Goal: Transaction & Acquisition: Download file/media

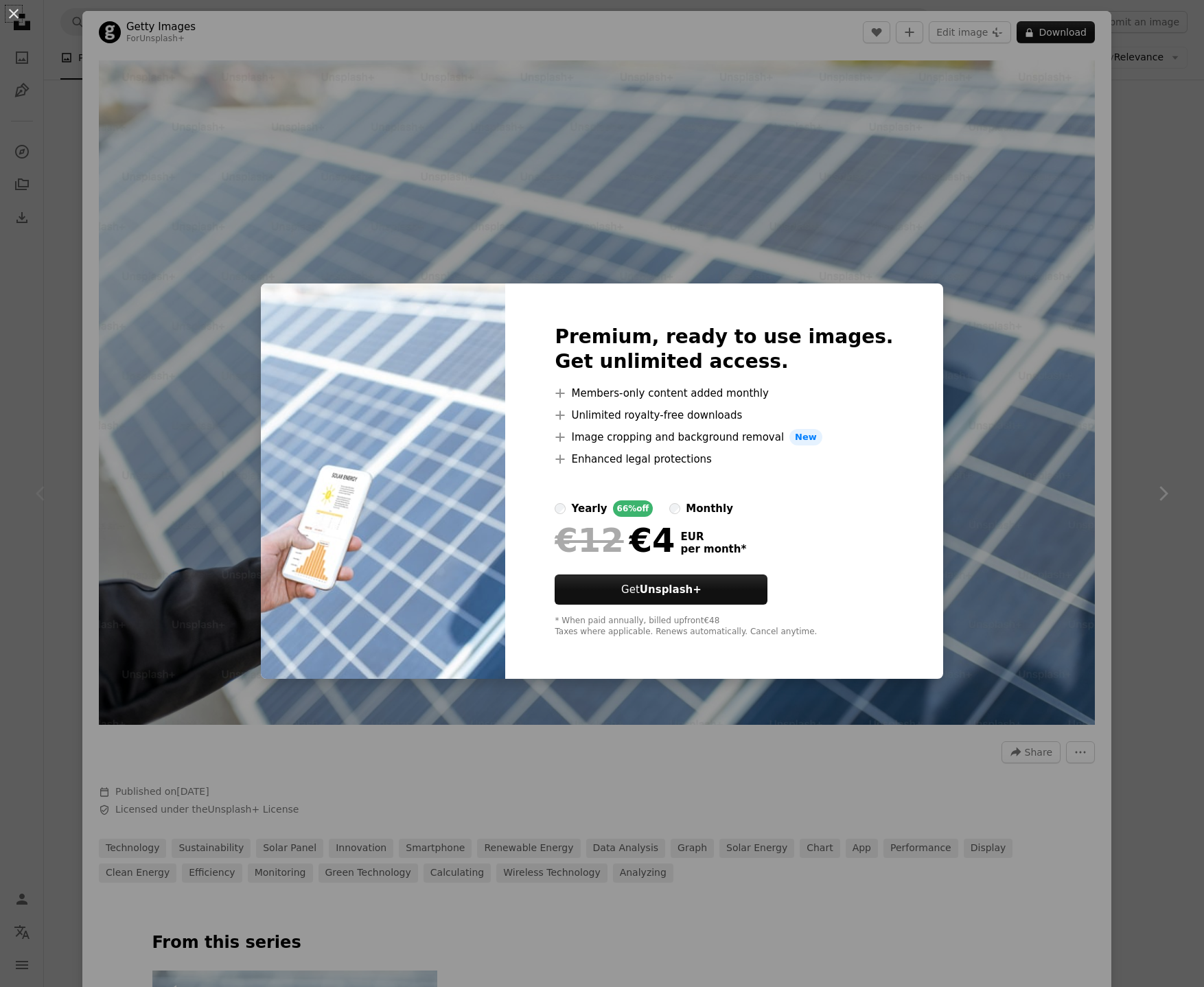
click at [999, 326] on div "An X shape Premium, ready to use images. Get unlimited access. A plus sign Memb…" at bounding box center [602, 494] width 1204 height 987
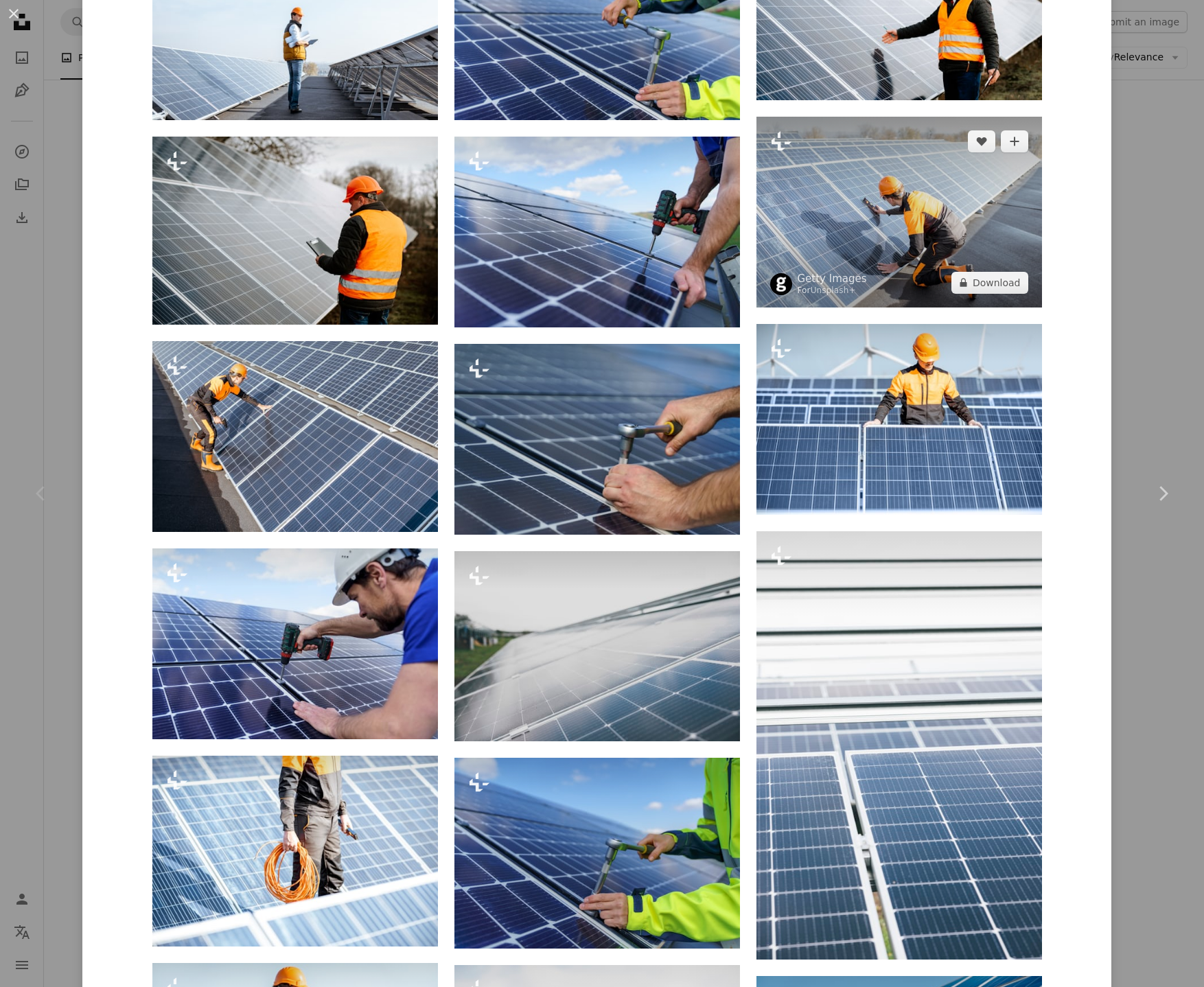
scroll to position [1812, 0]
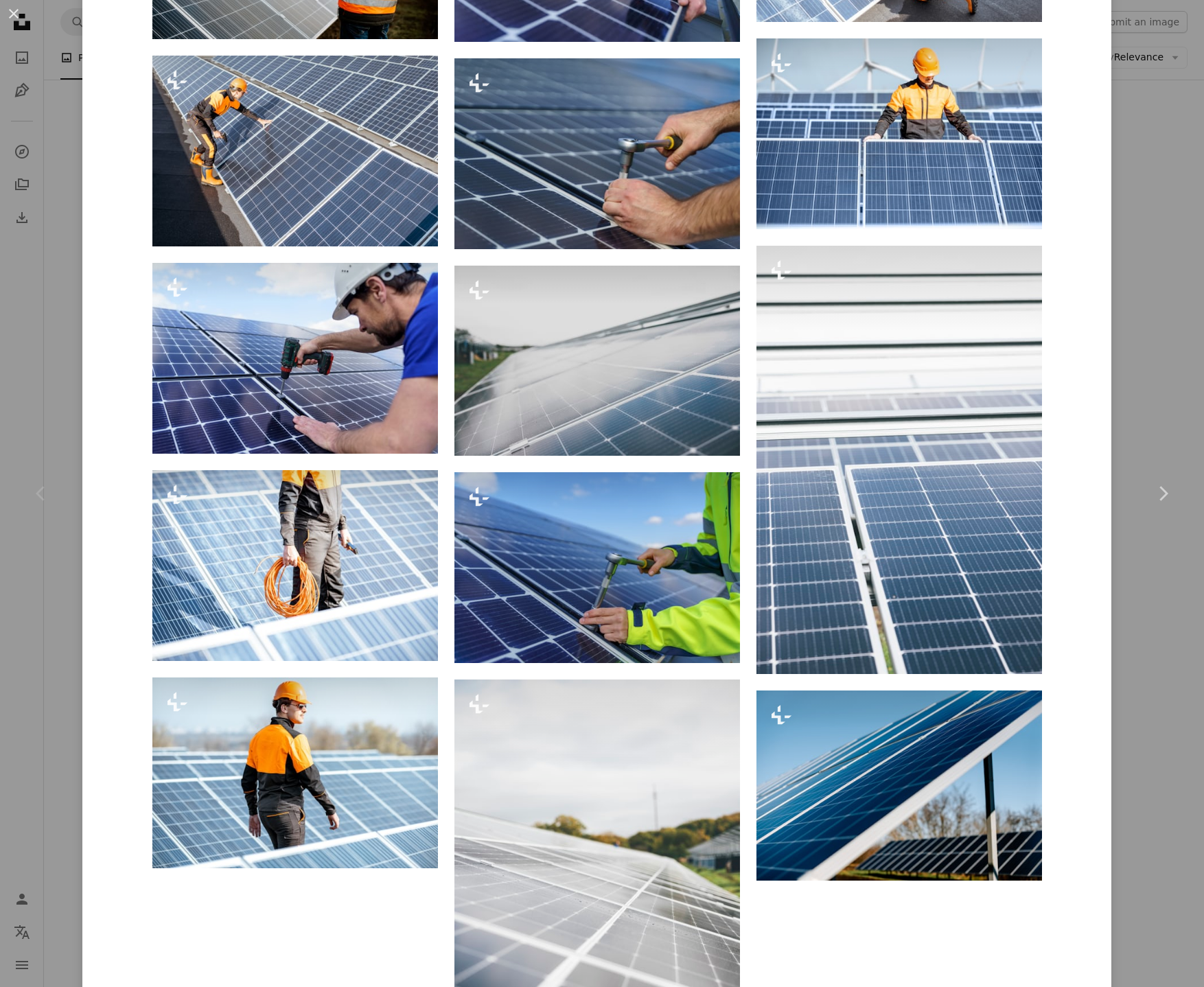
click at [1160, 362] on div "An X shape Chevron left Chevron right Getty Images For Unsplash+ A heart A plus…" at bounding box center [602, 494] width 1204 height 987
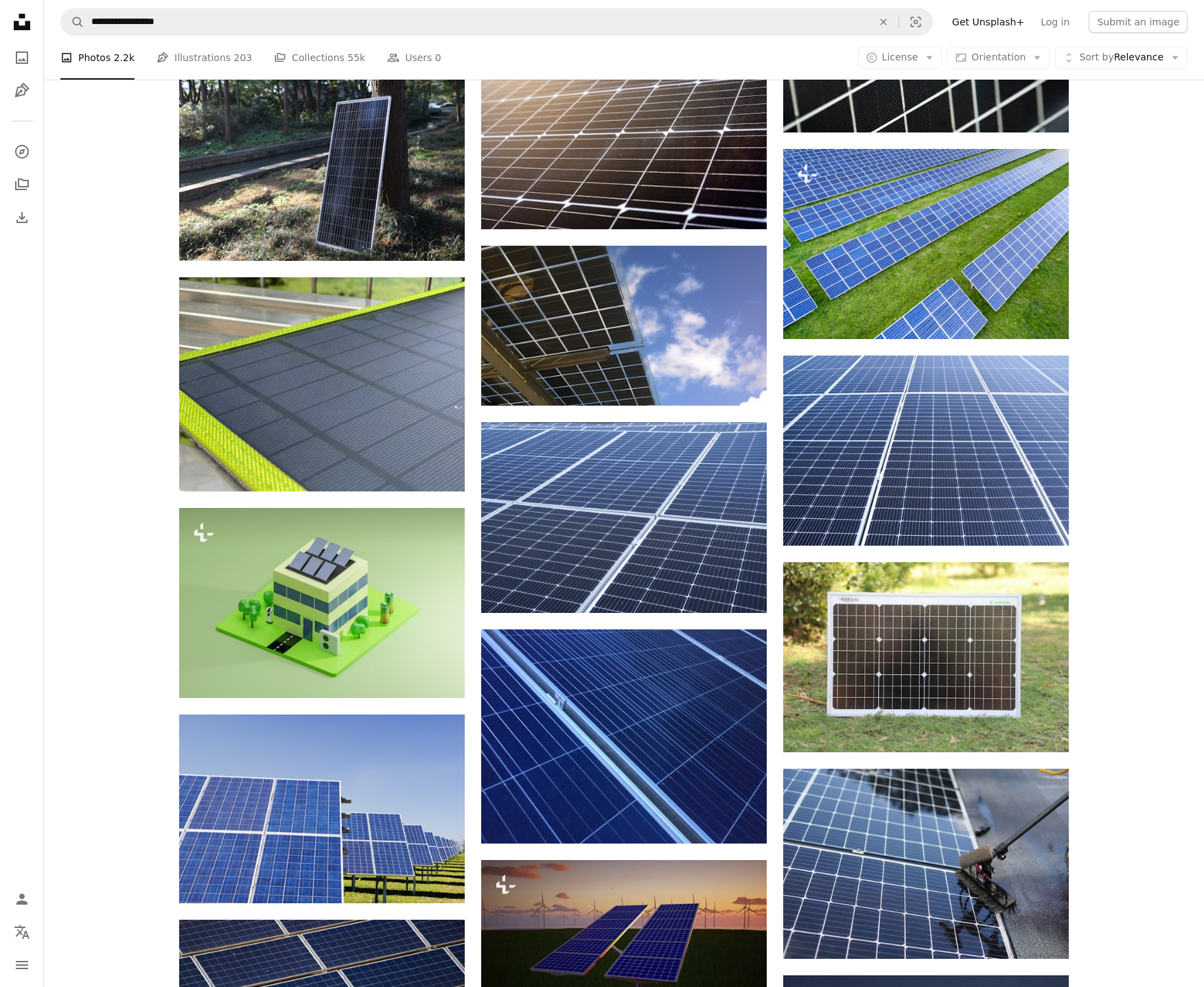
scroll to position [6864, 0]
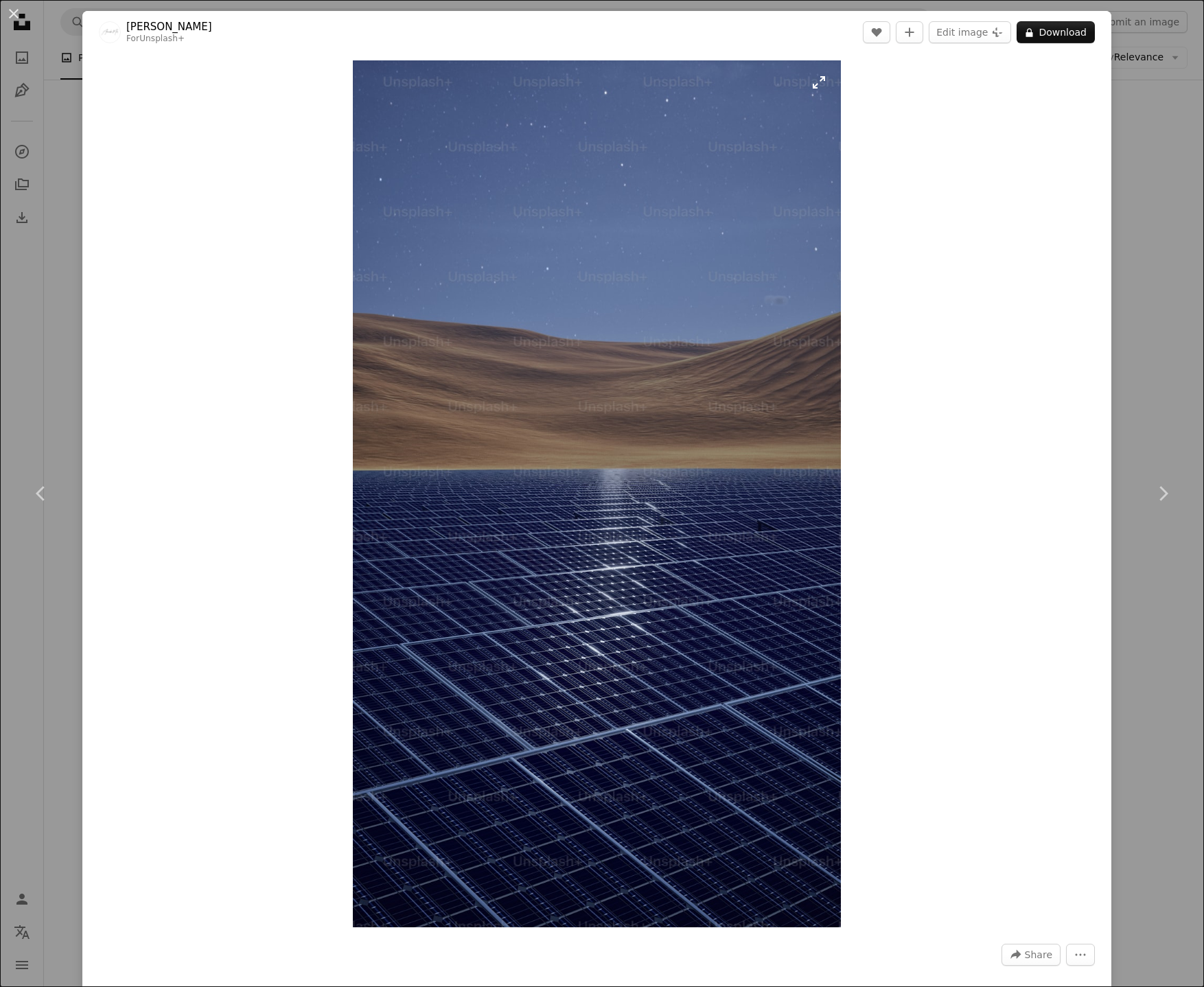
click at [555, 371] on img "Zoom in on this image" at bounding box center [596, 494] width 487 height 867
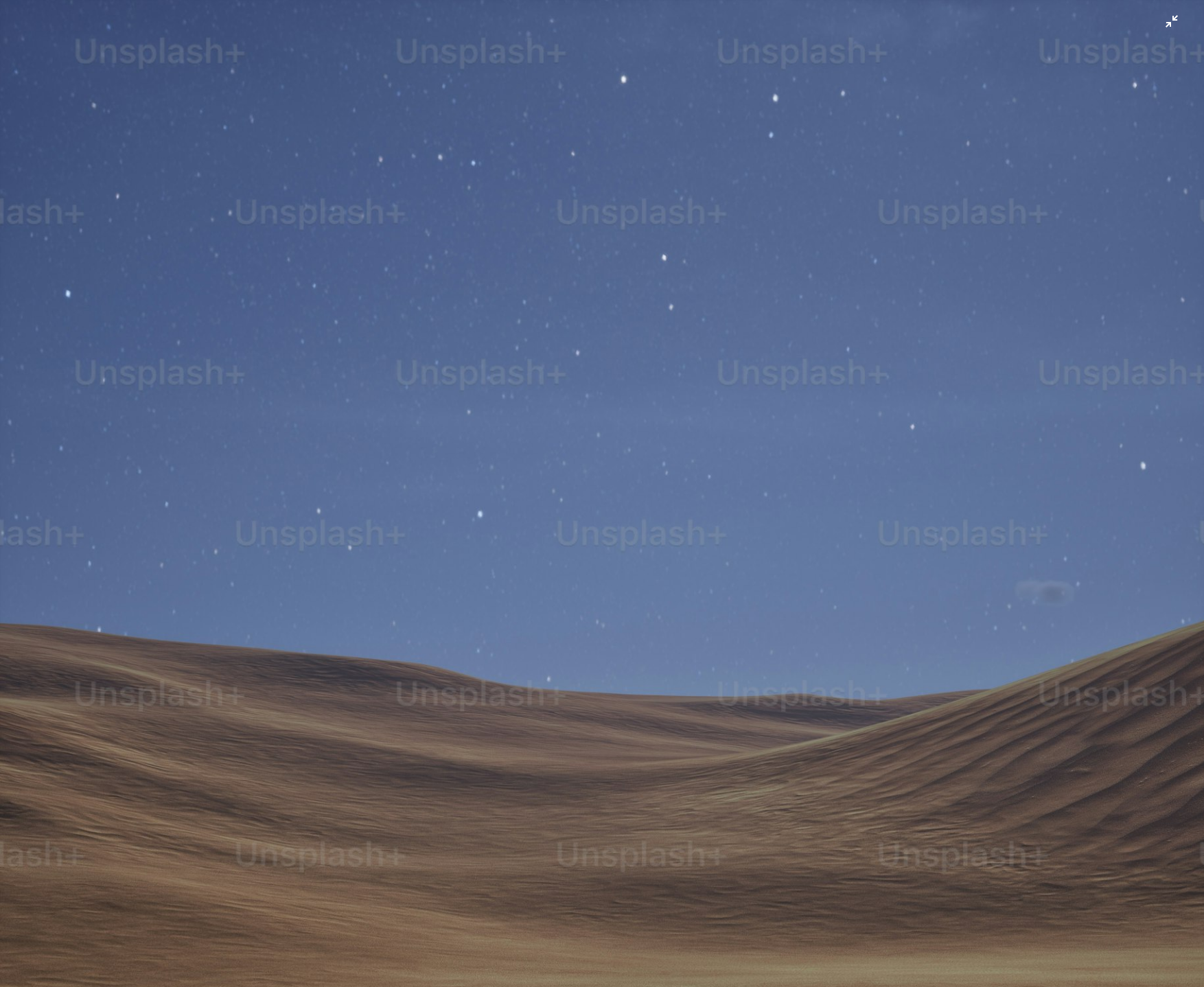
scroll to position [578, 0]
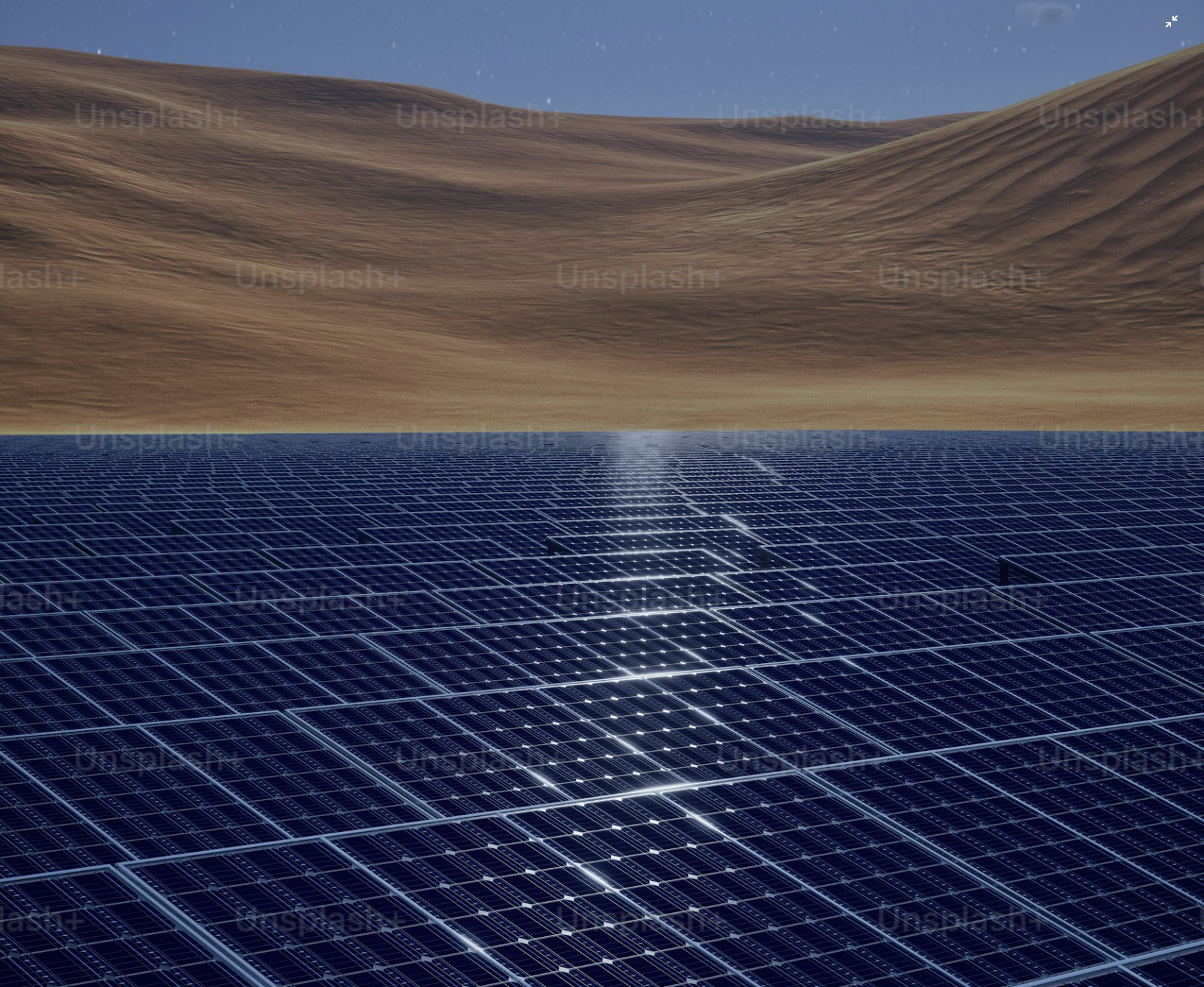
click at [626, 359] on img "Zoom out on this image" at bounding box center [602, 493] width 1206 height 2143
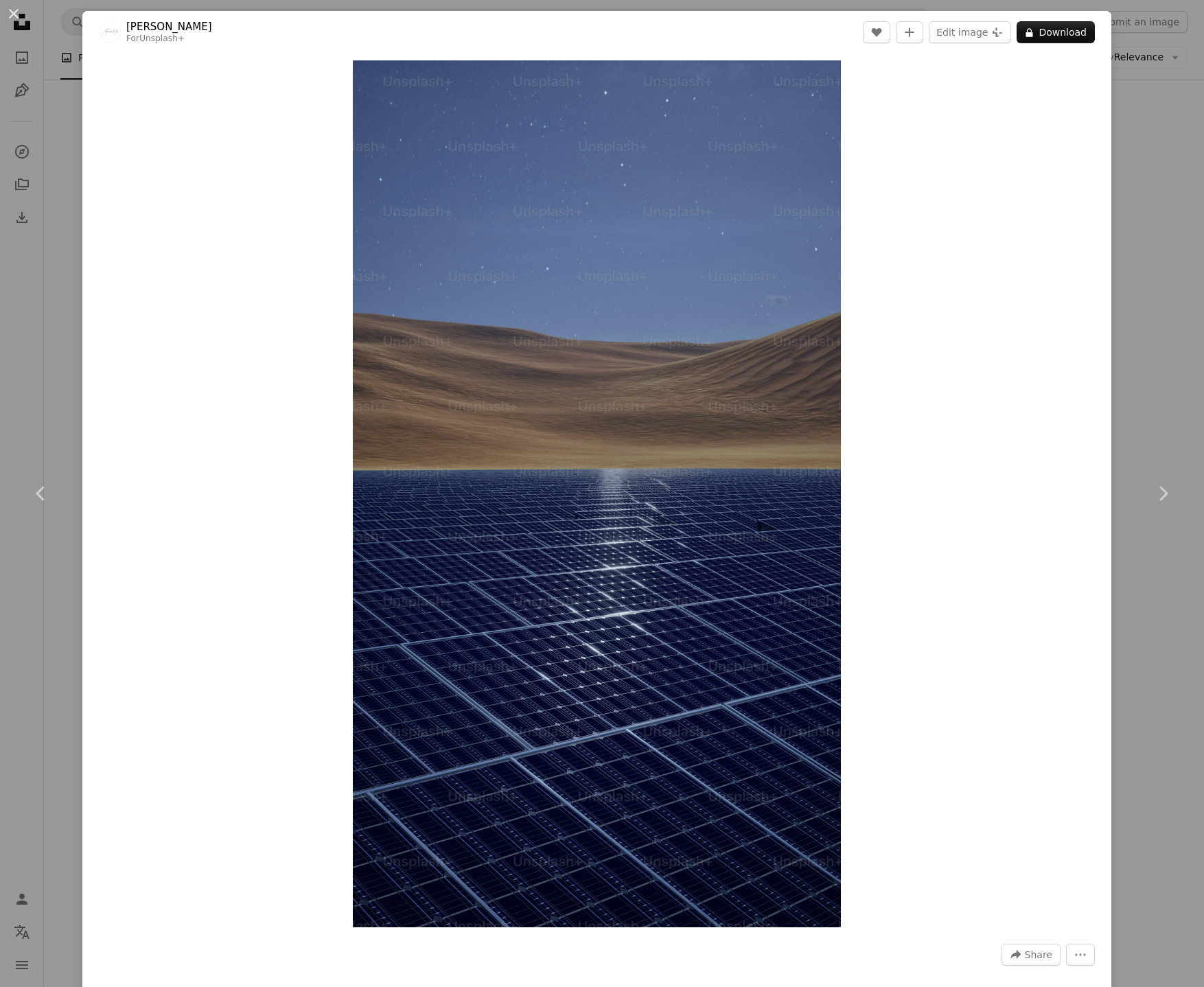
click at [1166, 334] on div "An X shape Chevron left Chevron right Alexander Mils For Unsplash+ A heart A pl…" at bounding box center [602, 494] width 1204 height 987
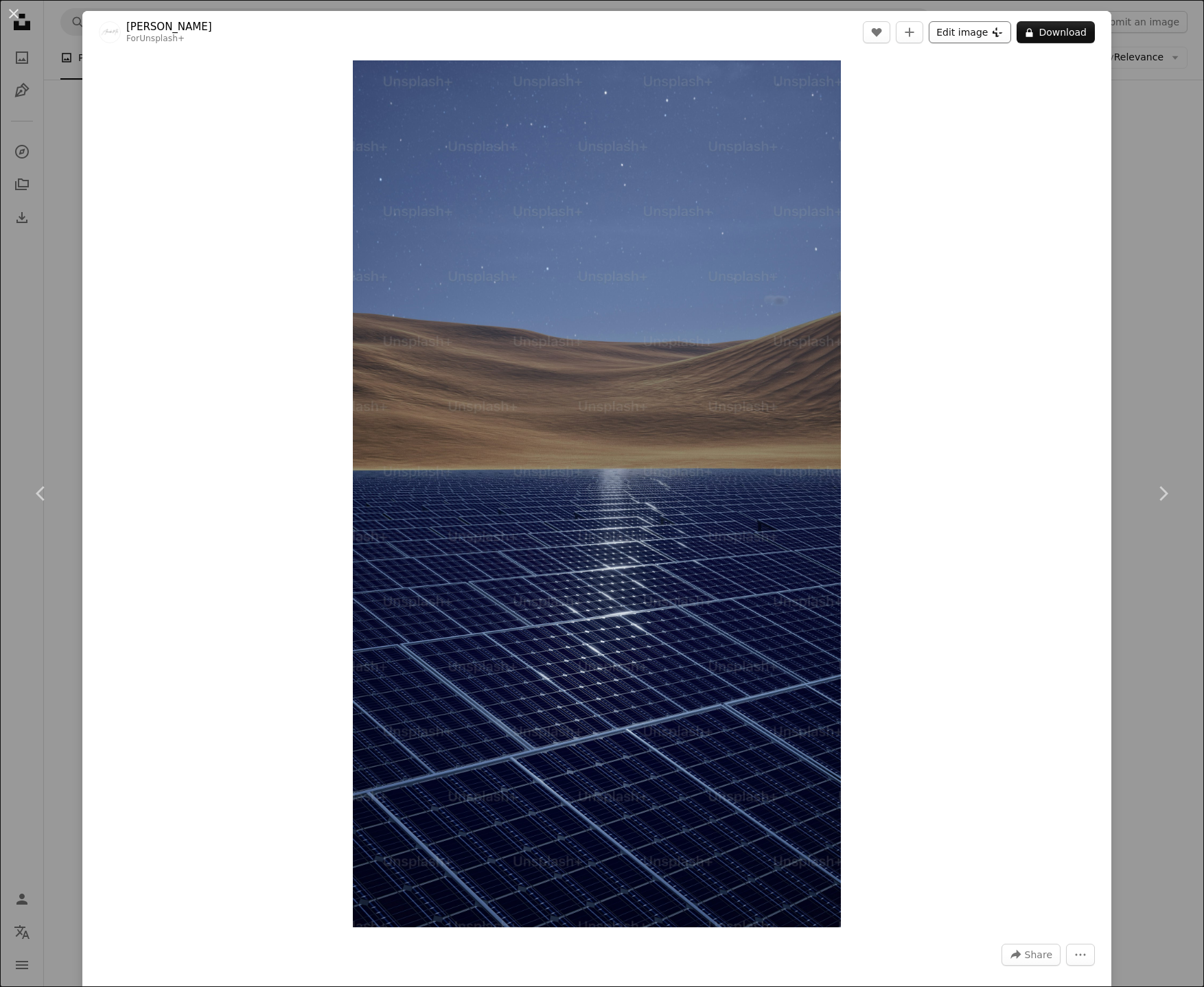
click at [992, 38] on button "Edit image Plus sign for Unsplash+" at bounding box center [970, 32] width 82 height 22
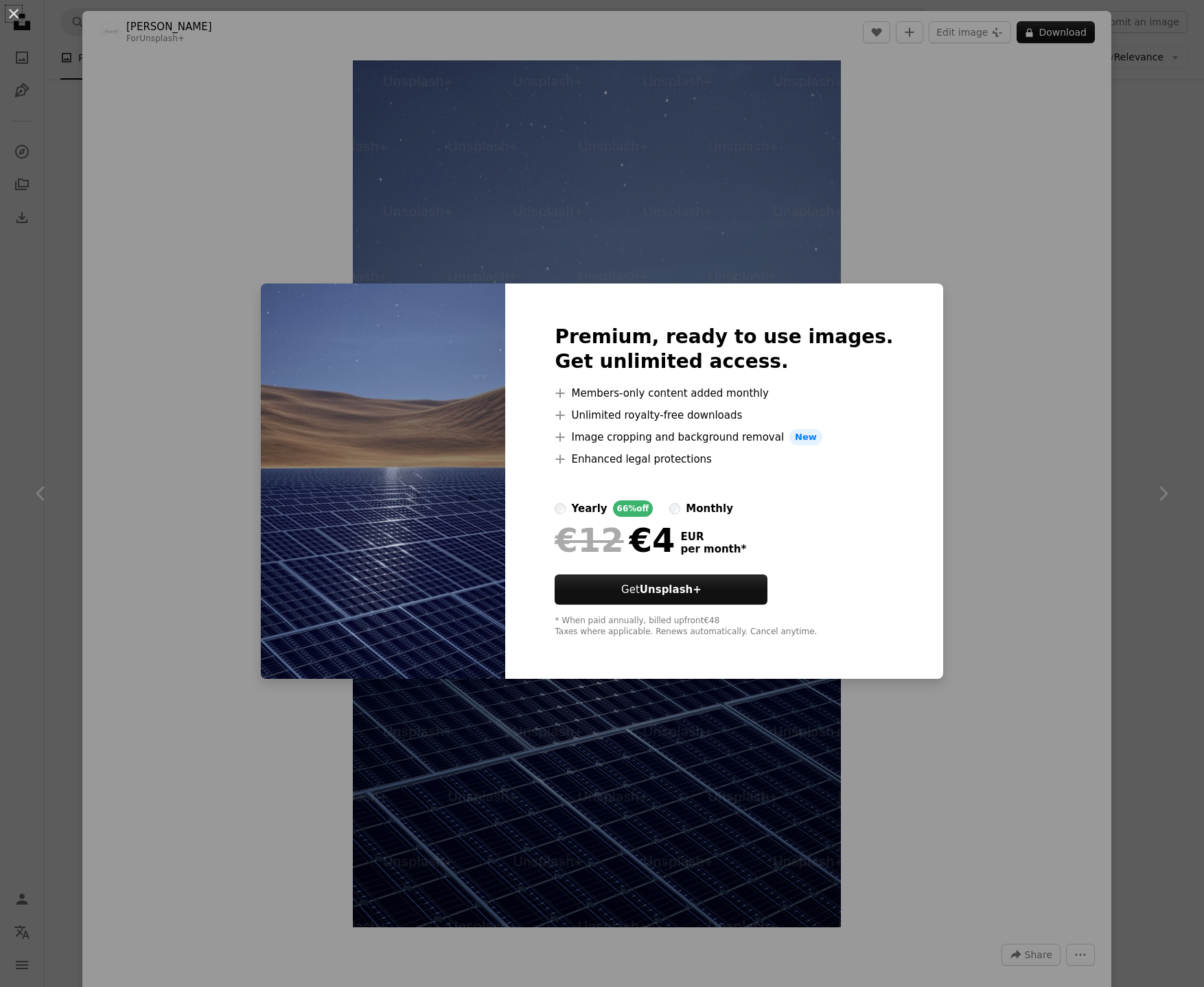
click at [1005, 210] on div "An X shape Premium, ready to use images. Get unlimited access. A plus sign Memb…" at bounding box center [602, 494] width 1204 height 987
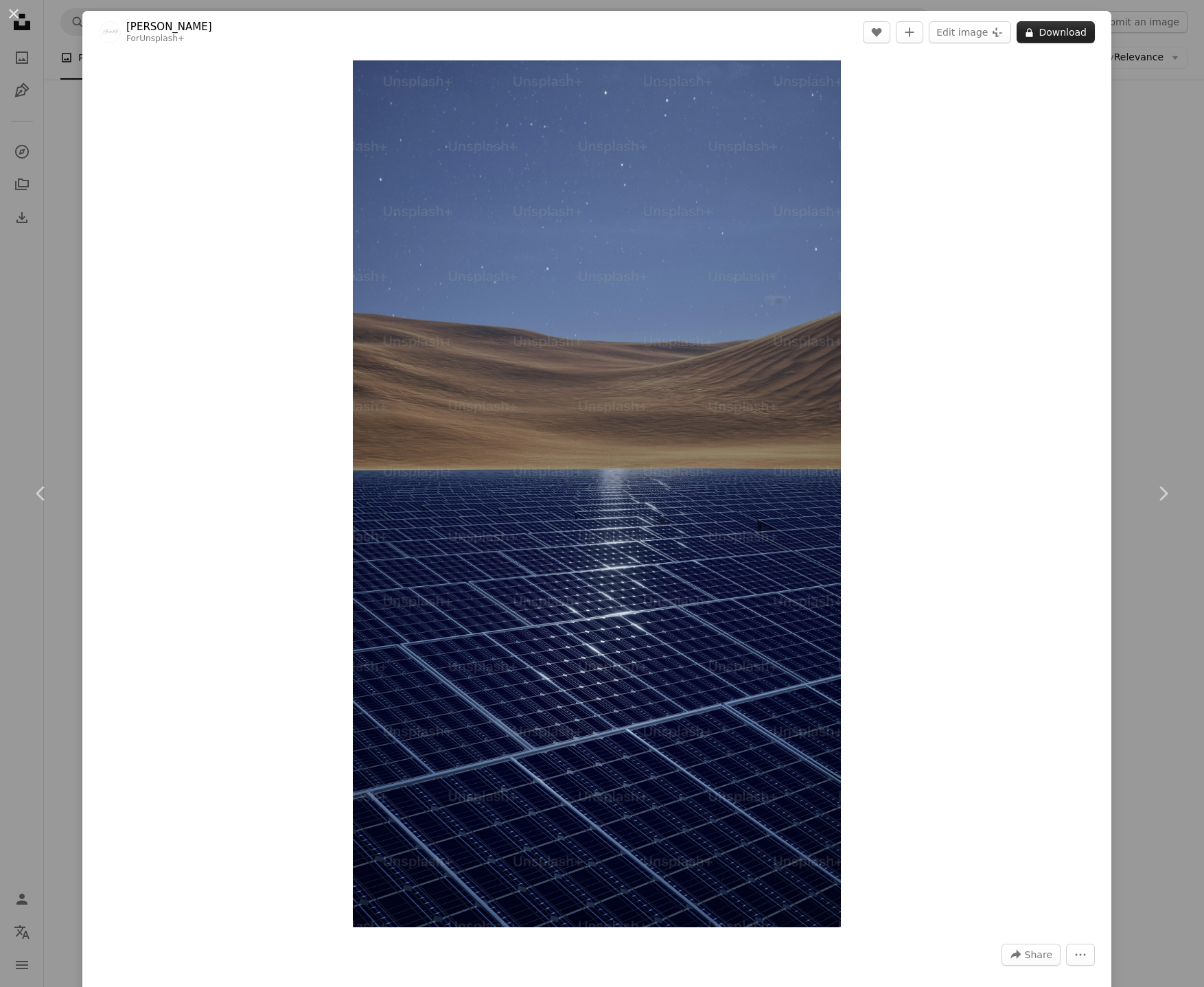
click at [1072, 36] on button "A lock Download" at bounding box center [1056, 32] width 79 height 22
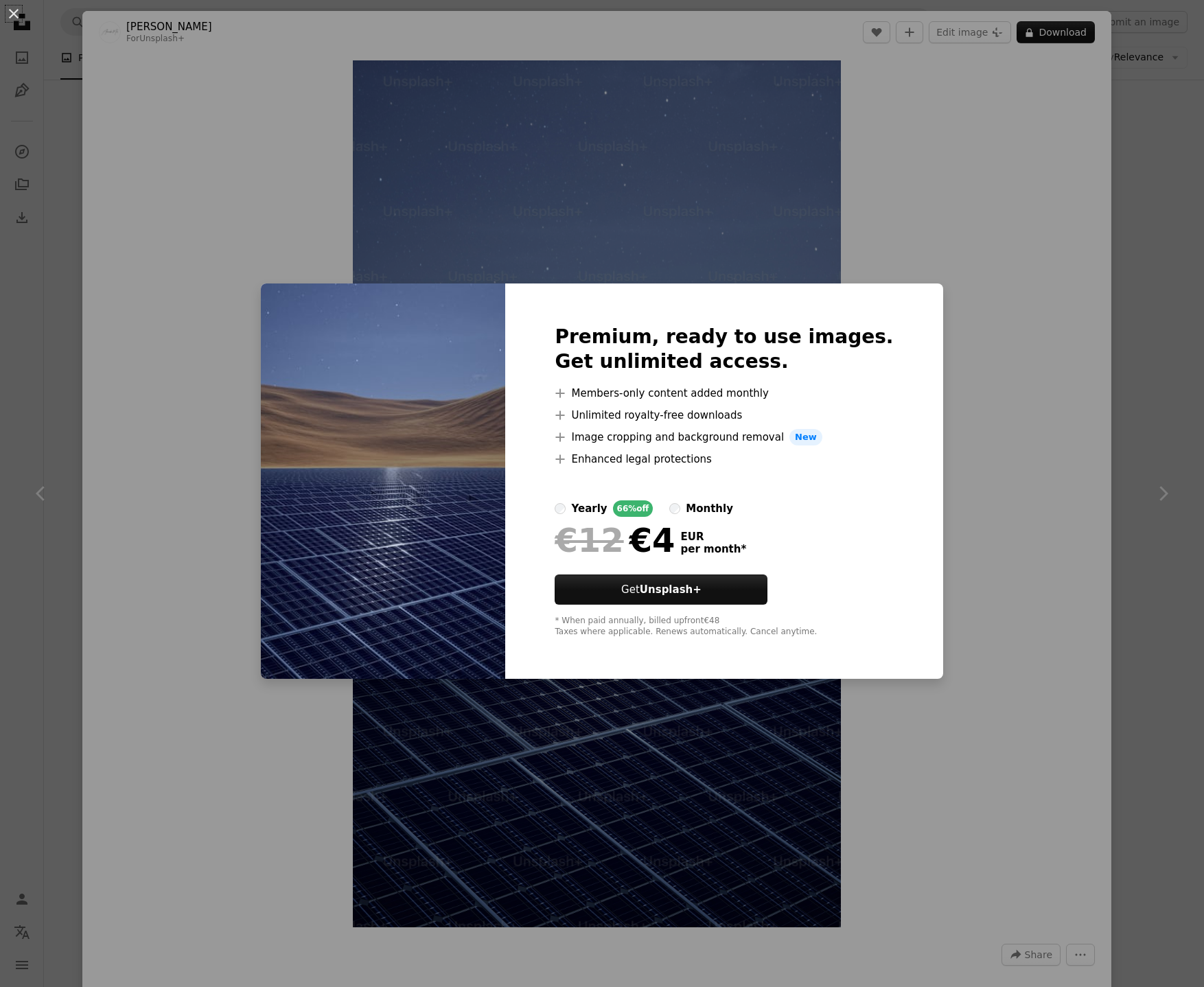
click at [720, 514] on div "monthly" at bounding box center [710, 508] width 48 height 16
click at [1176, 334] on div "An X shape Premium, ready to use images. Get unlimited access. A plus sign Memb…" at bounding box center [602, 494] width 1204 height 987
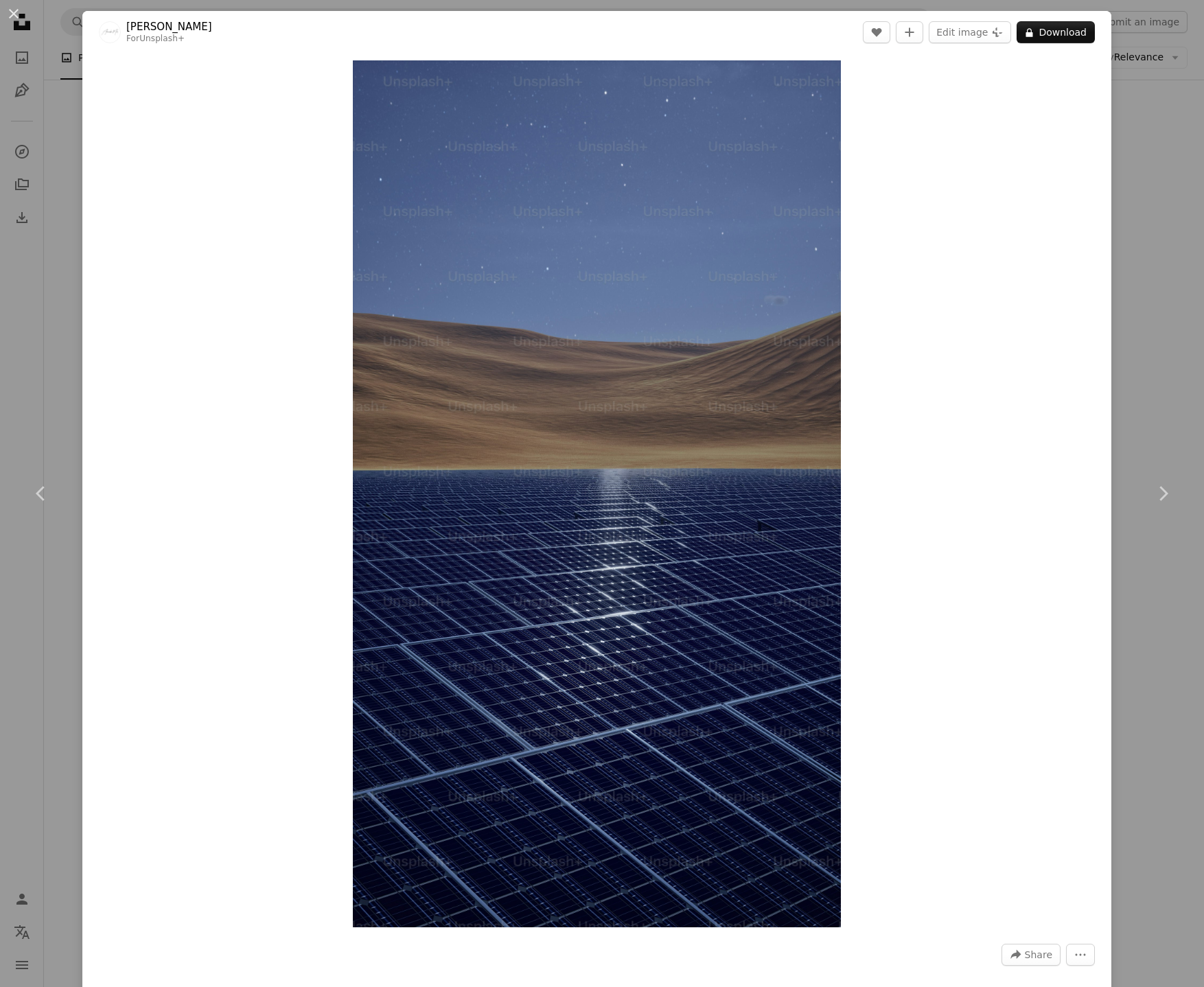
click at [1175, 334] on div "An X shape Chevron left Chevron right Alexander Mils For Unsplash+ A heart A pl…" at bounding box center [602, 494] width 1204 height 987
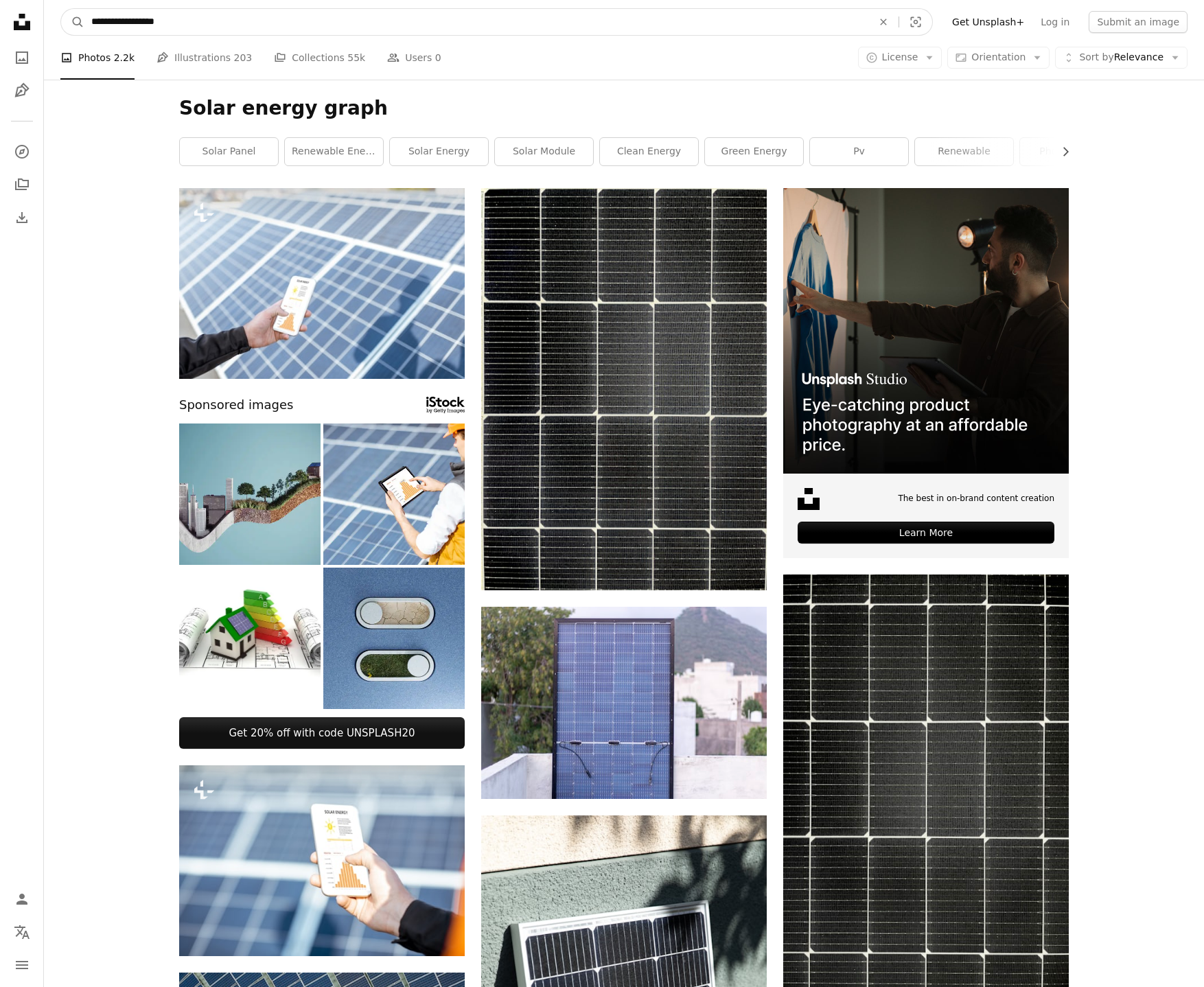
click at [202, 16] on input "**********" at bounding box center [477, 22] width 784 height 26
type input "**********"
click button "A magnifying glass" at bounding box center [72, 22] width 23 height 26
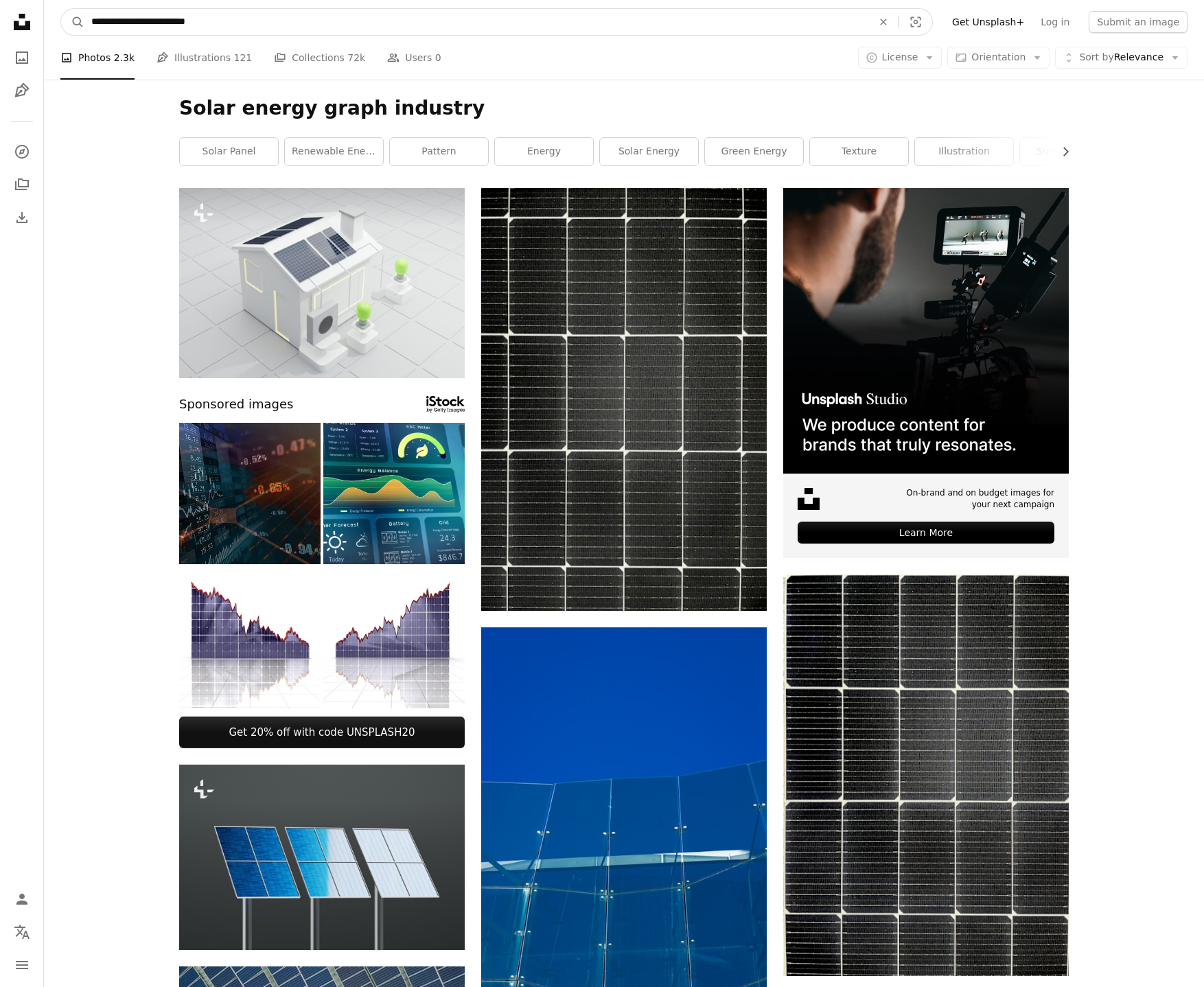
click at [155, 22] on input "**********" at bounding box center [477, 22] width 784 height 26
type input "**********"
click button "A magnifying glass" at bounding box center [72, 22] width 23 height 26
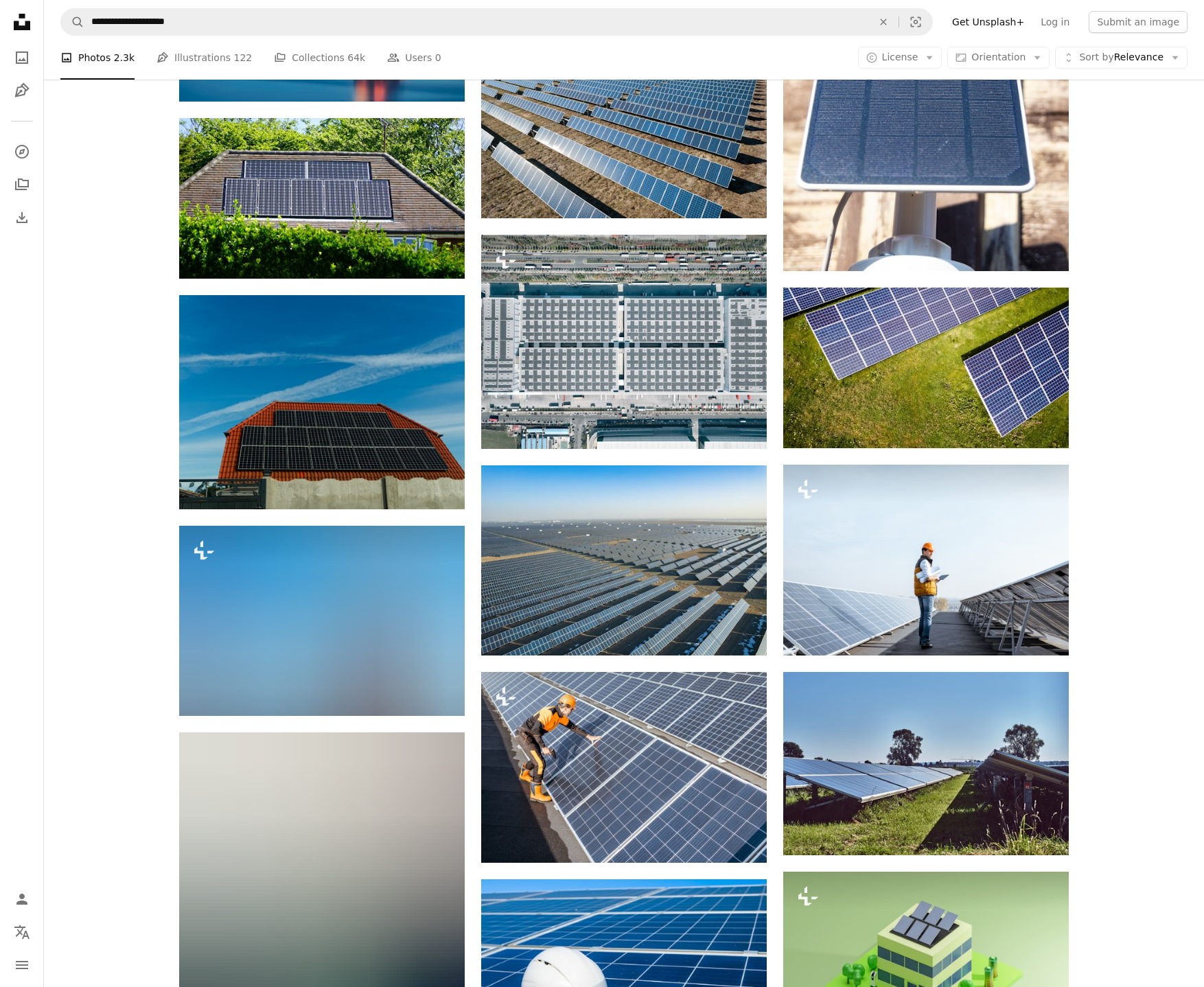
scroll to position [6419, 0]
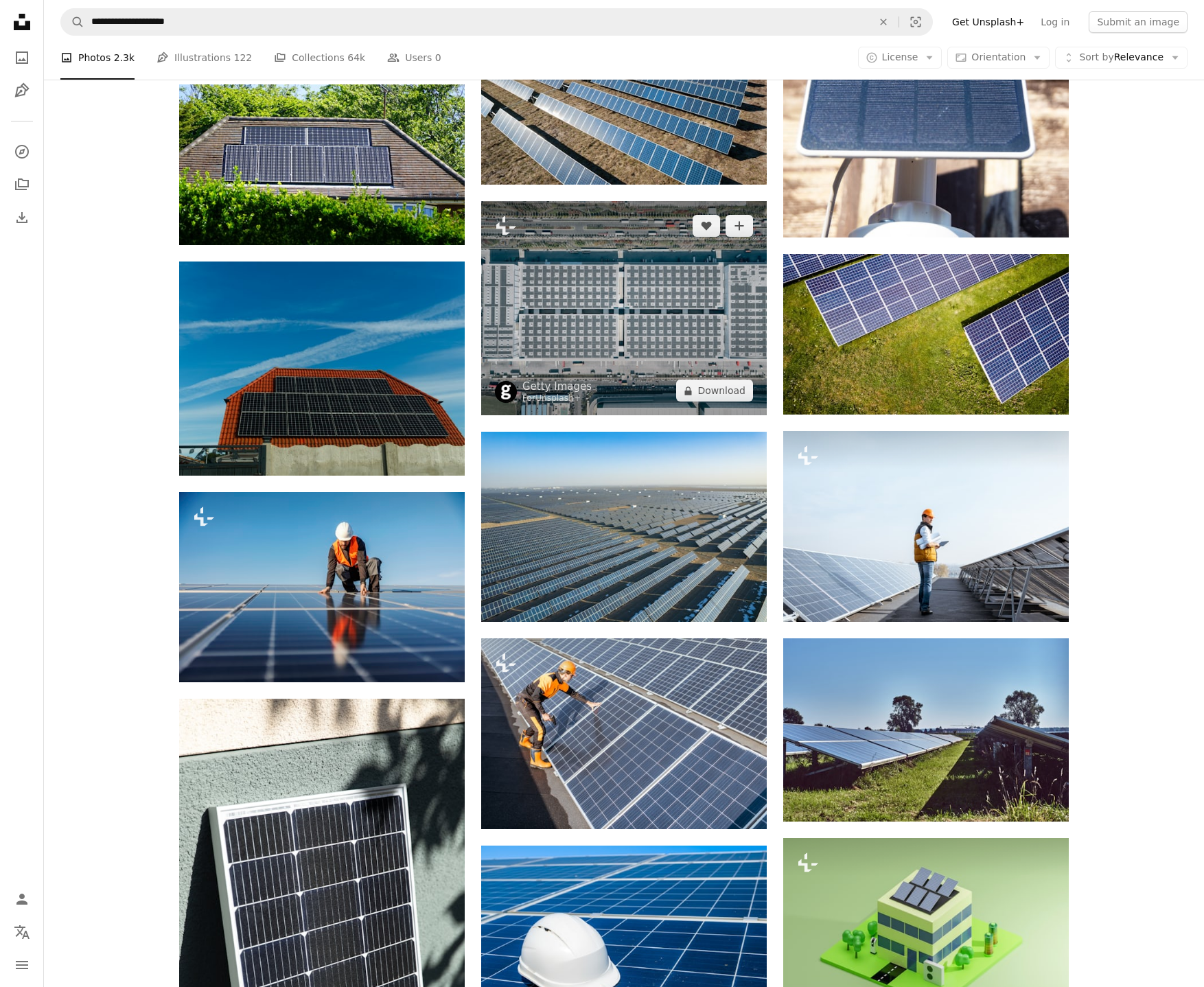
click at [676, 301] on img at bounding box center [624, 308] width 286 height 214
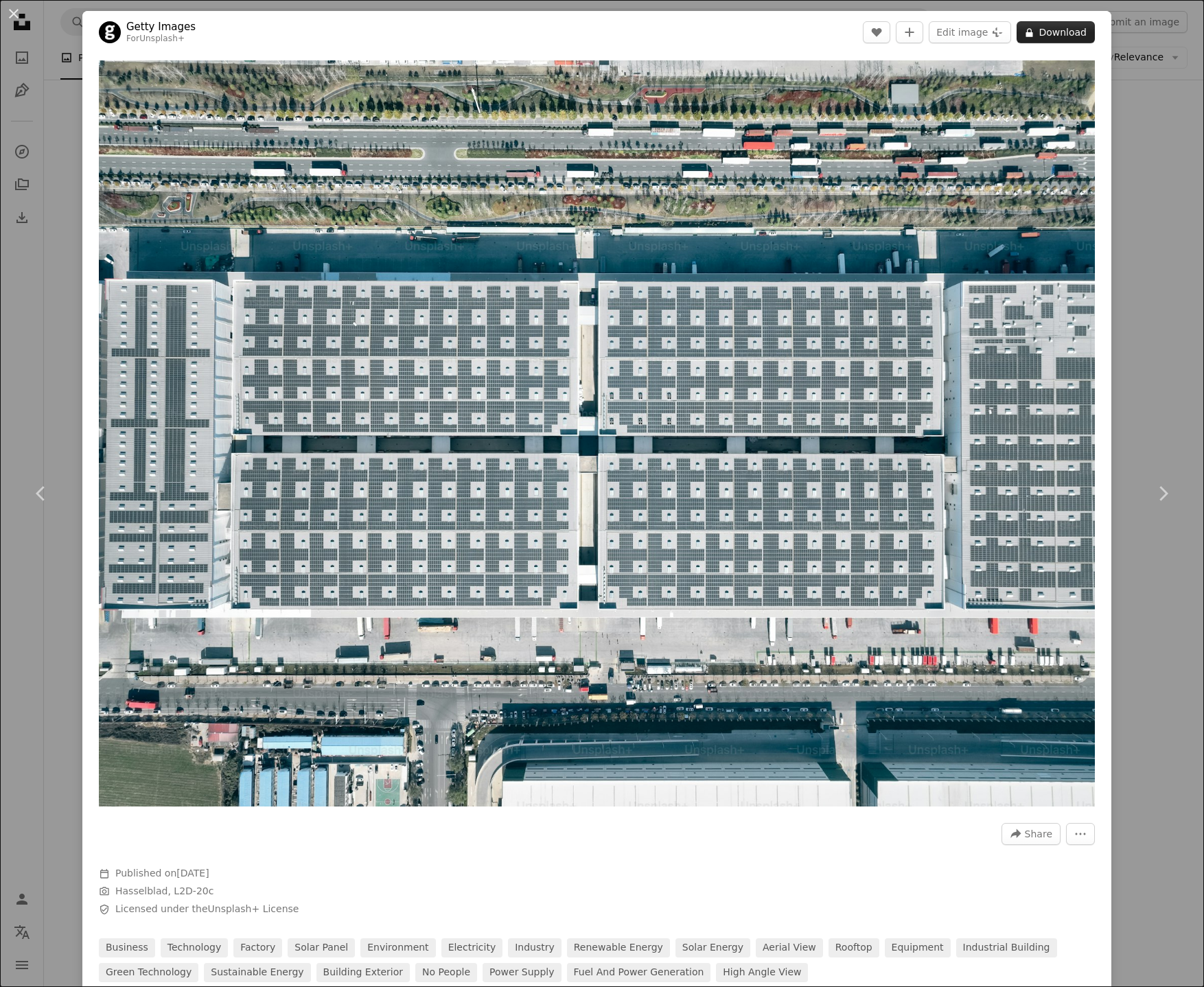
click at [1071, 31] on button "A lock Download" at bounding box center [1056, 32] width 79 height 22
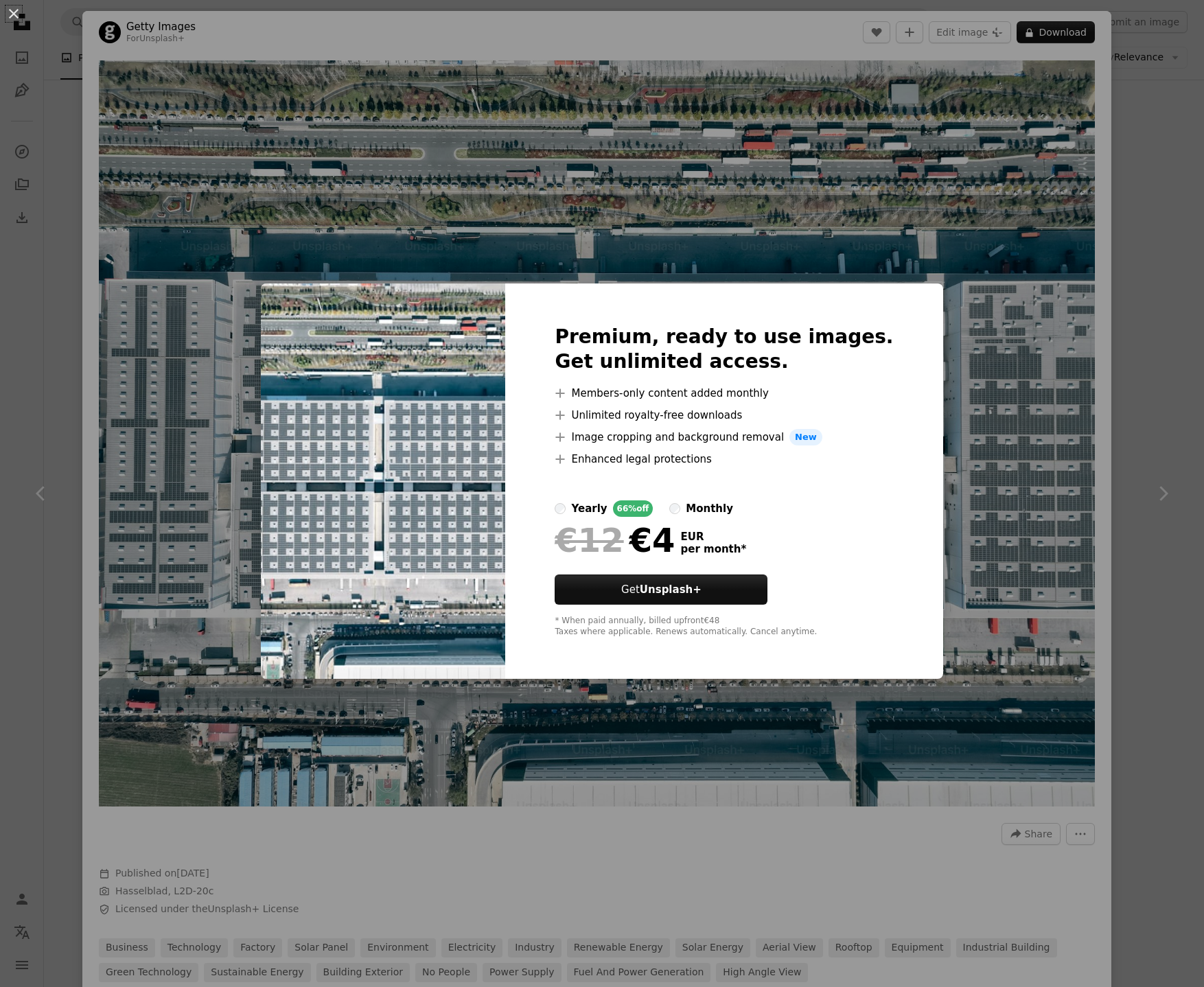
click at [1021, 376] on div "An X shape Premium, ready to use images. Get unlimited access. A plus sign Memb…" at bounding box center [602, 494] width 1204 height 987
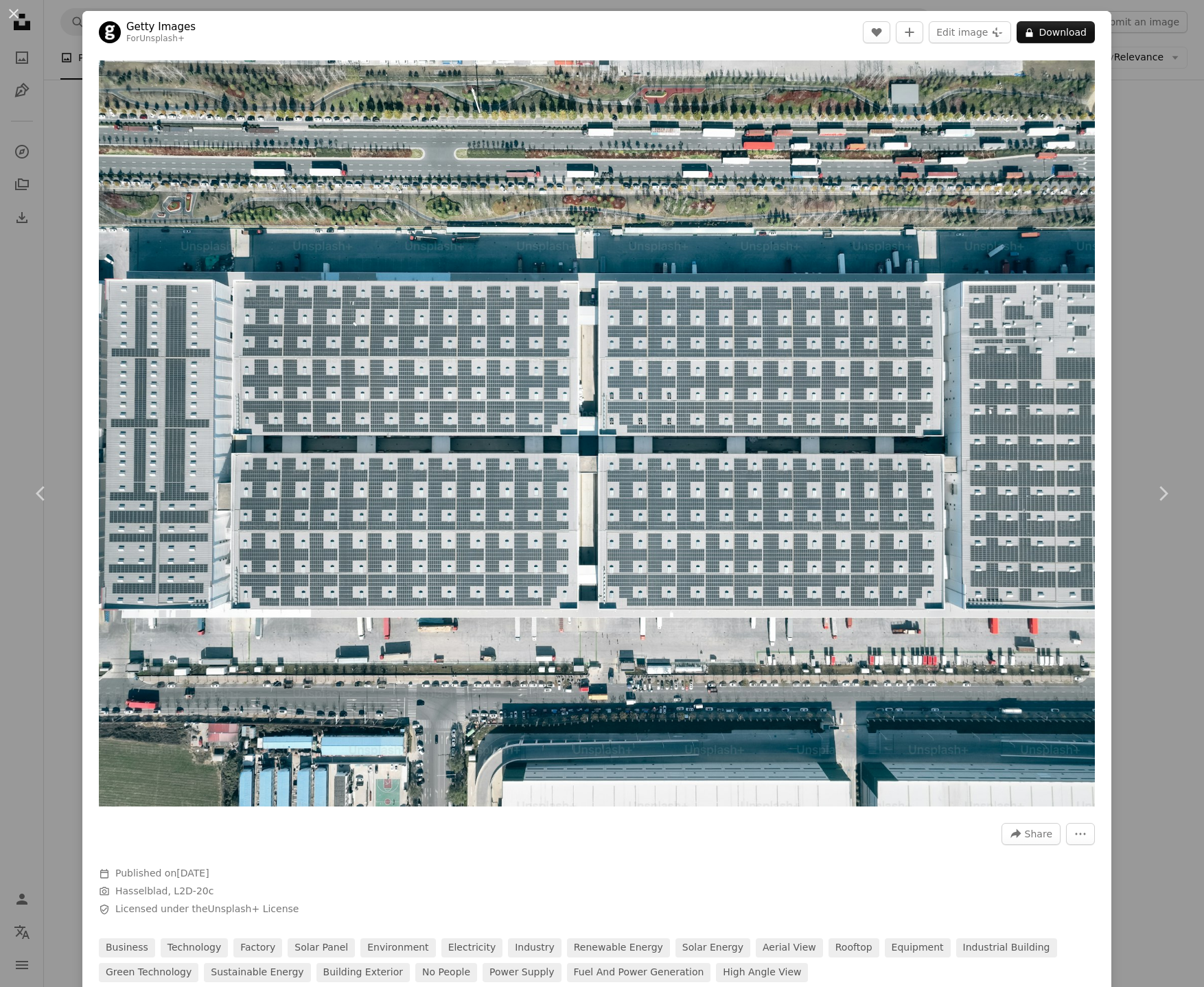
click at [1181, 267] on div "An X shape Chevron left Chevron right Getty Images For Unsplash+ A heart A plus…" at bounding box center [602, 494] width 1204 height 987
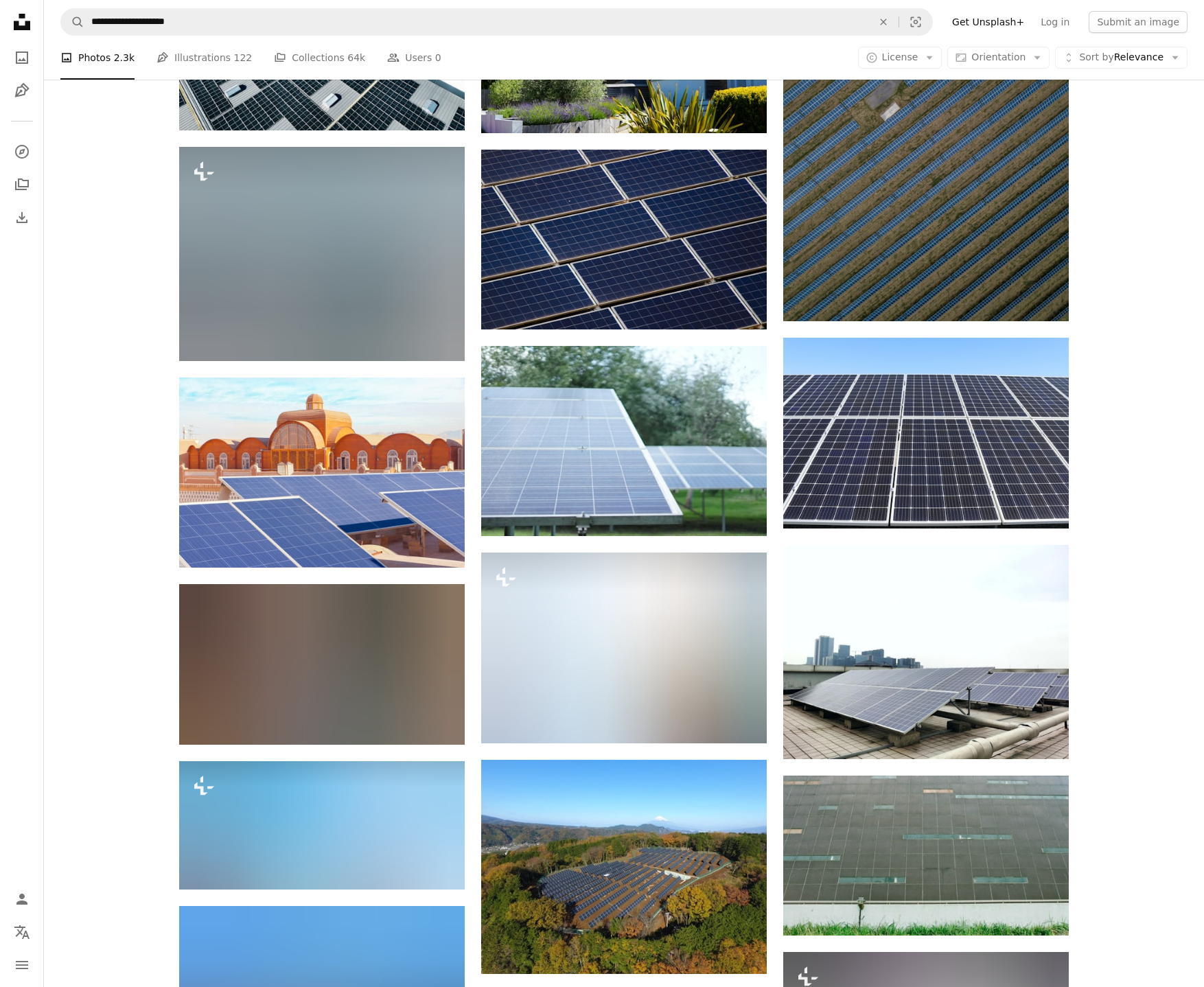
scroll to position [9500, 0]
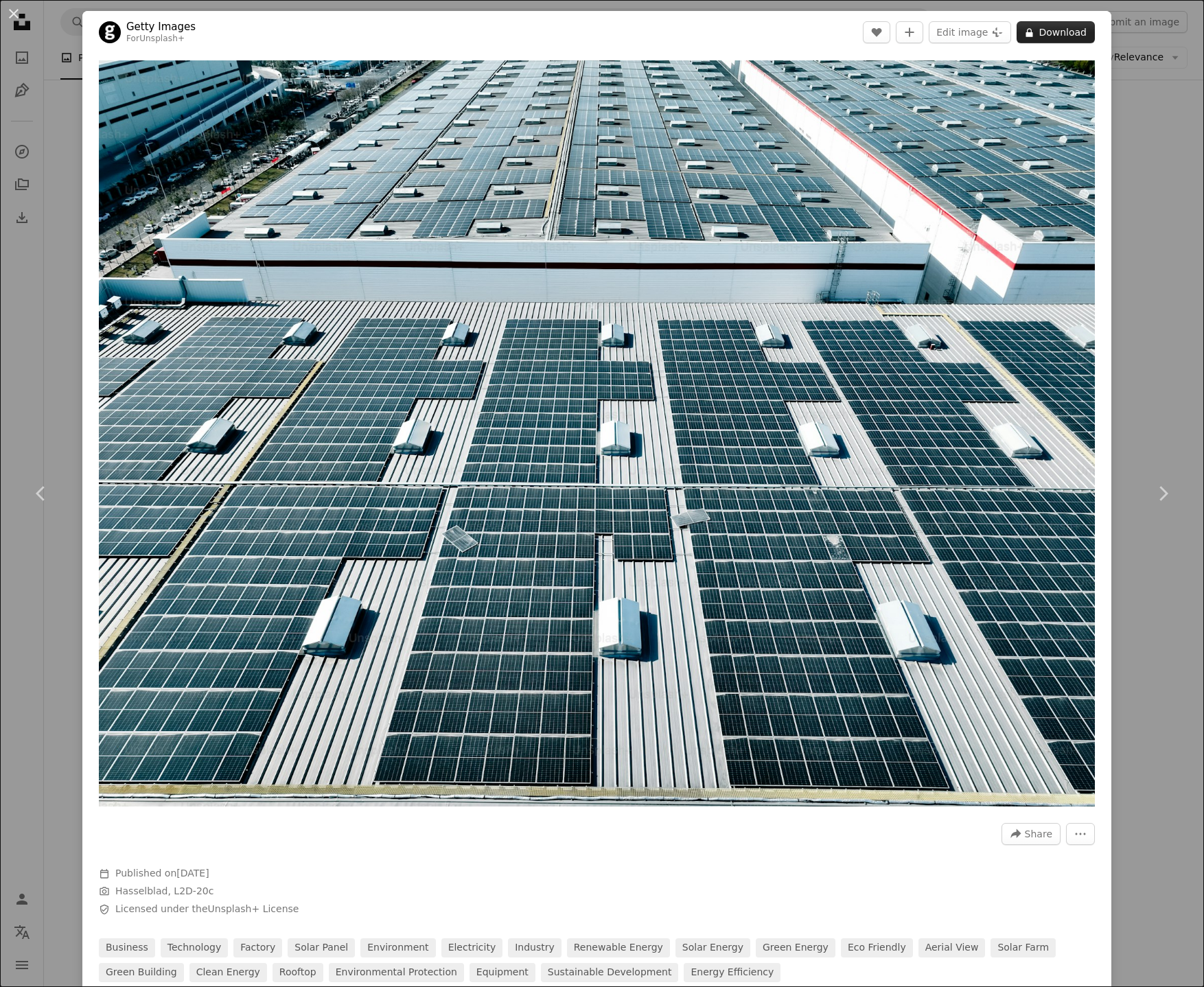
click at [1068, 34] on button "A lock Download" at bounding box center [1056, 32] width 79 height 22
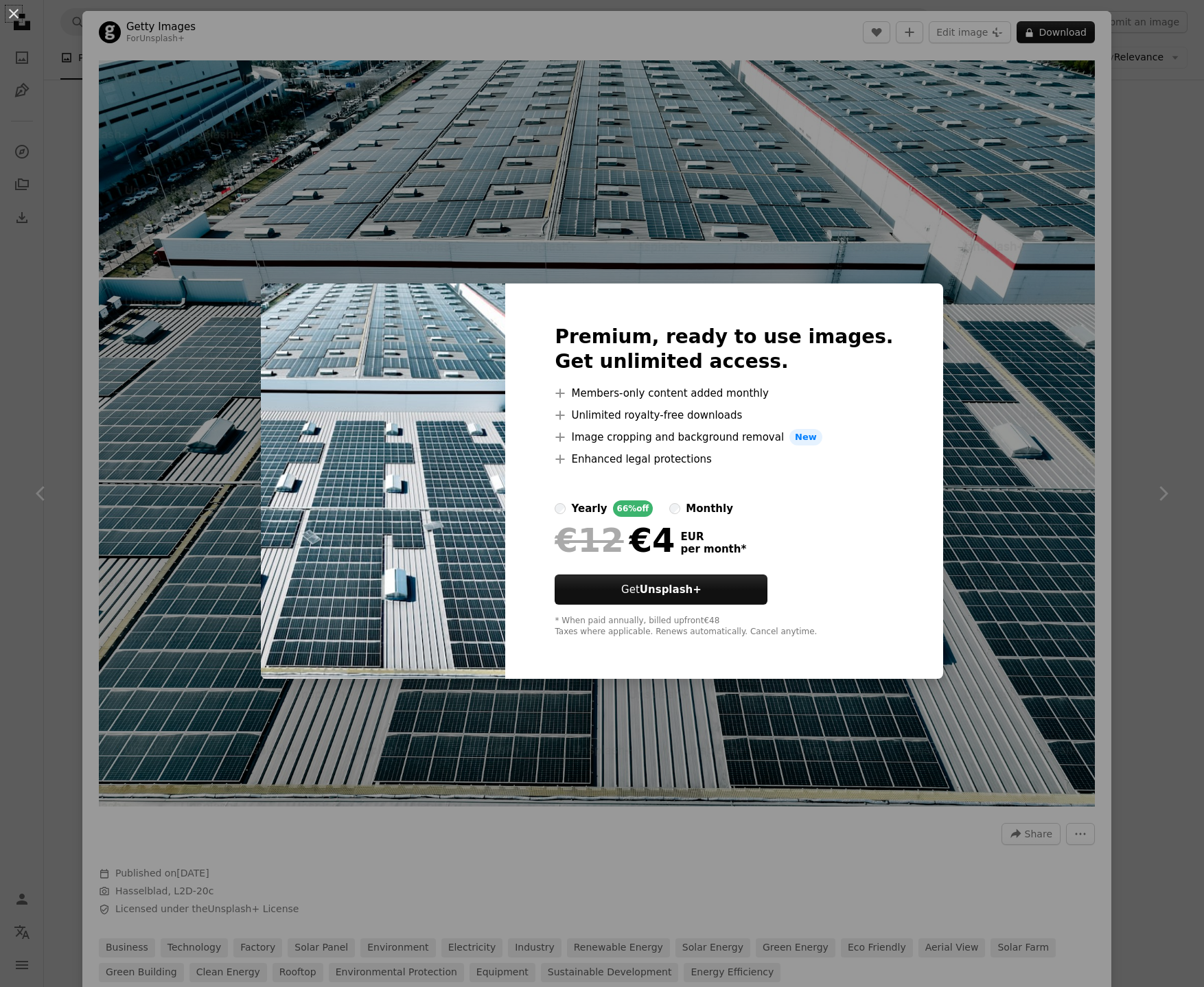
click at [1016, 371] on div "An X shape Premium, ready to use images. Get unlimited access. A plus sign Memb…" at bounding box center [602, 494] width 1204 height 987
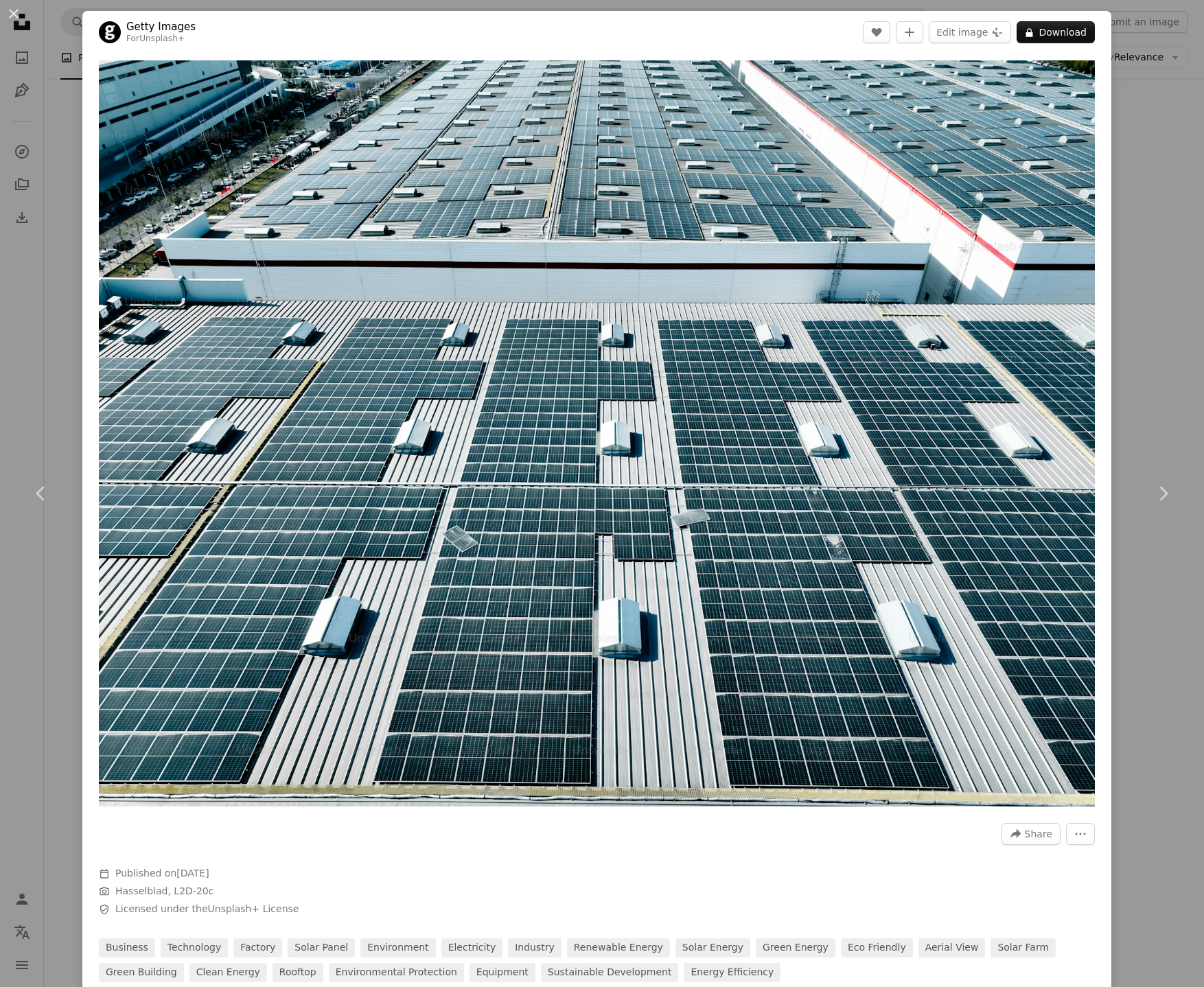
click at [1159, 314] on div "An X shape Chevron left Chevron right Getty Images For Unsplash+ A heart A plus…" at bounding box center [602, 494] width 1204 height 987
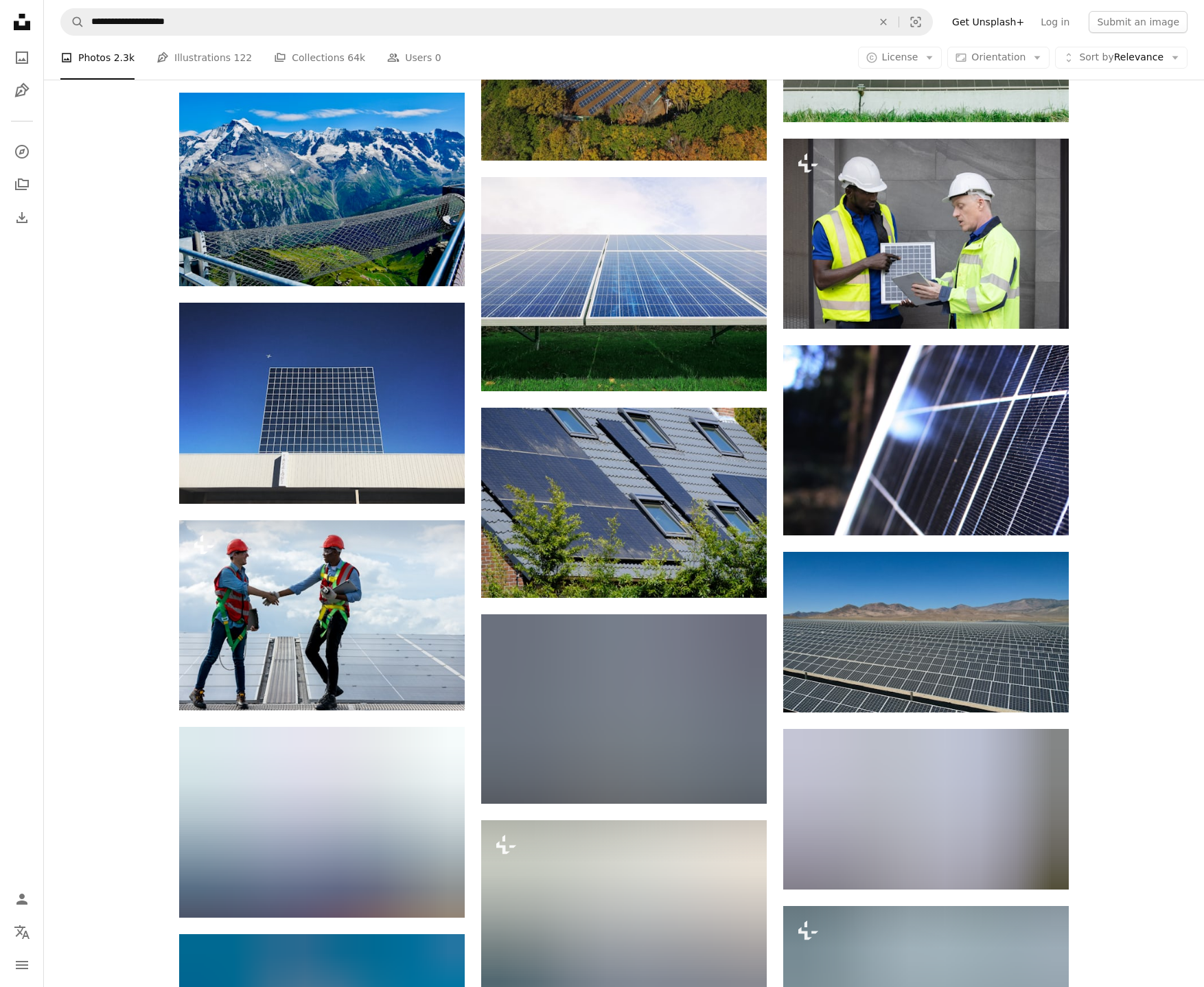
scroll to position [9850, 0]
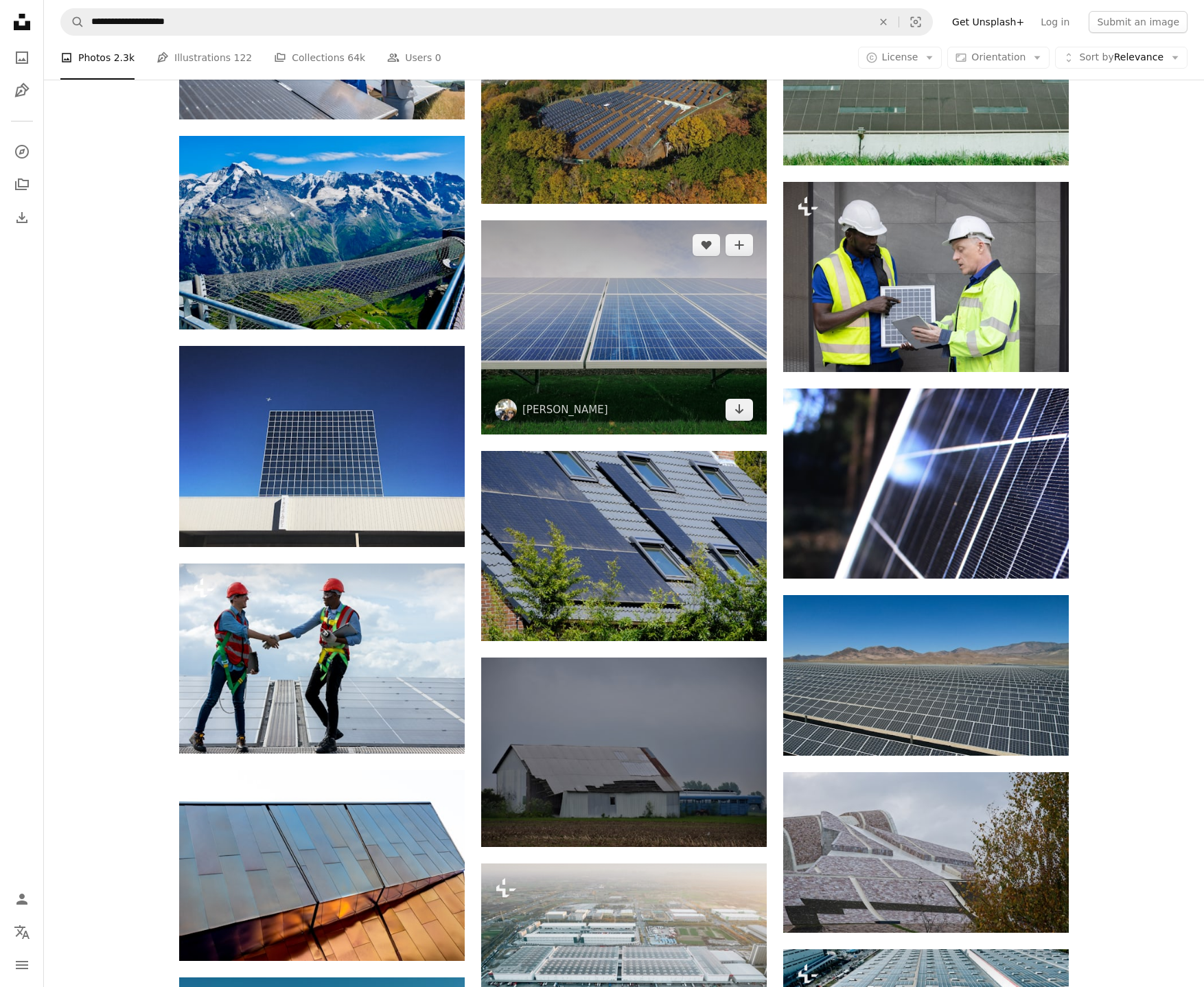
click at [661, 318] on img at bounding box center [624, 327] width 286 height 214
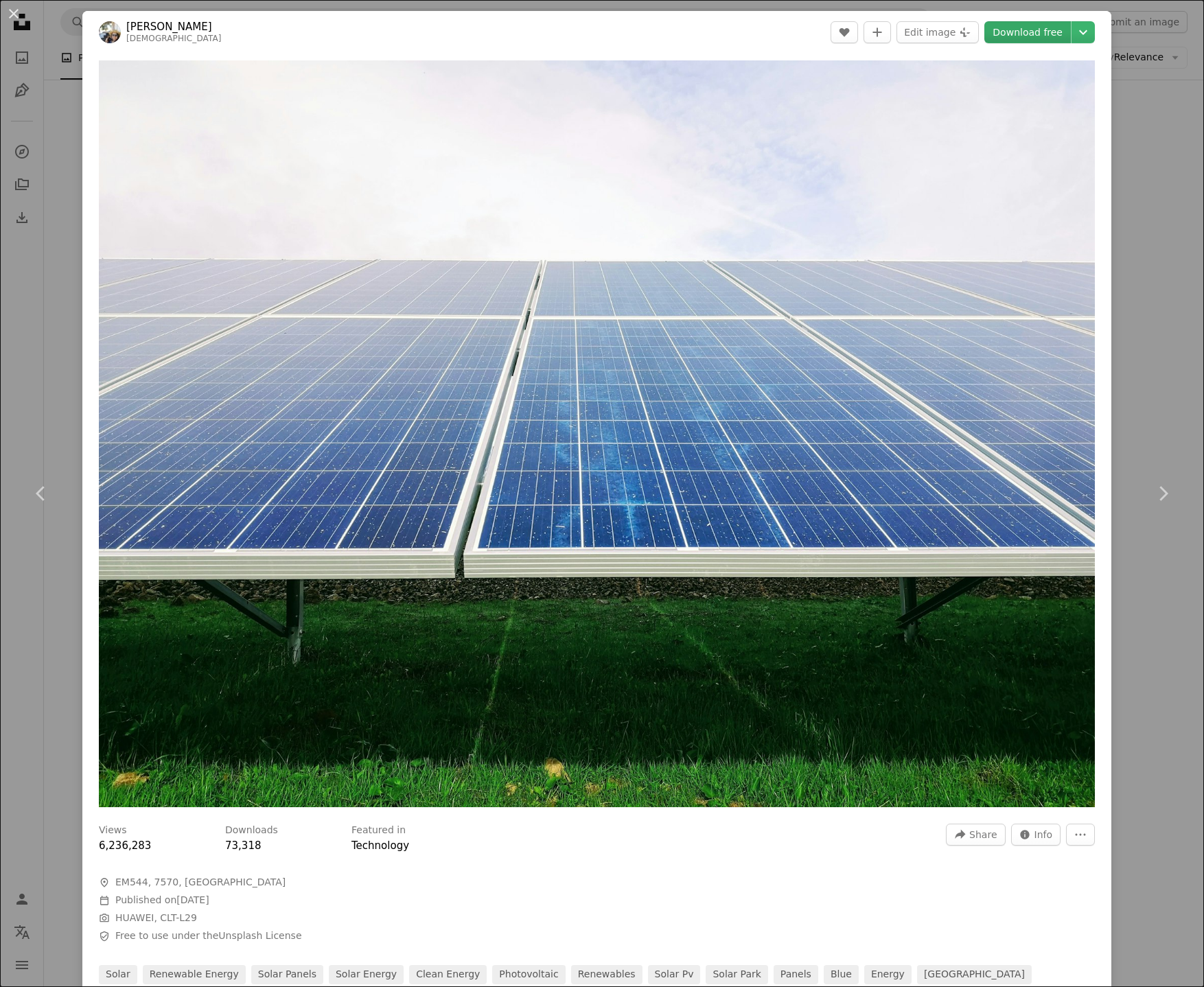
click at [1033, 35] on link "Download free" at bounding box center [1028, 32] width 86 height 22
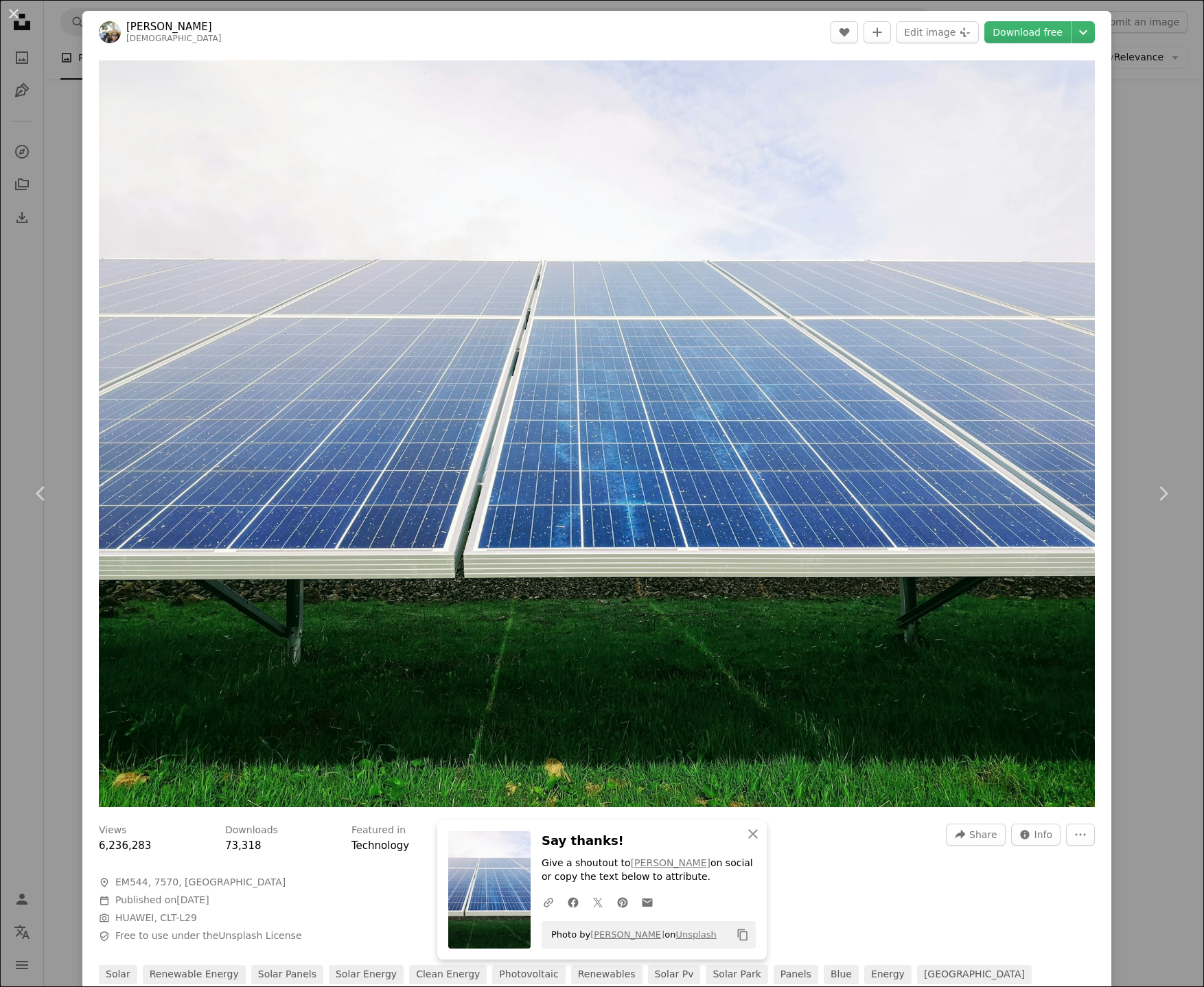
click at [1165, 162] on div "An X shape Chevron left Chevron right [PERSON_NAME] marianaproenca A heart A pl…" at bounding box center [602, 494] width 1204 height 987
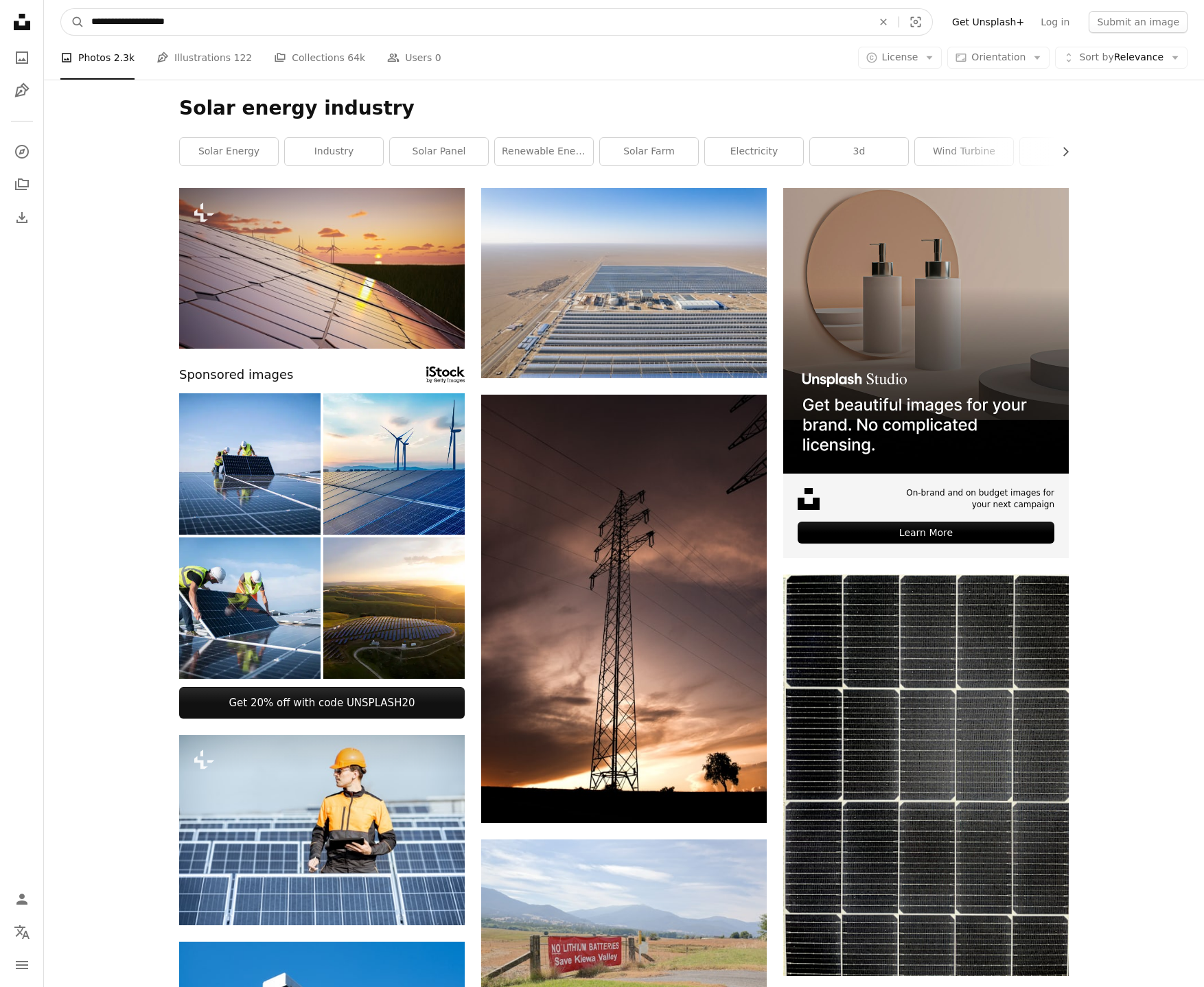
click at [250, 17] on input "**********" at bounding box center [477, 22] width 784 height 26
type input "**********"
click button "A magnifying glass" at bounding box center [72, 22] width 23 height 26
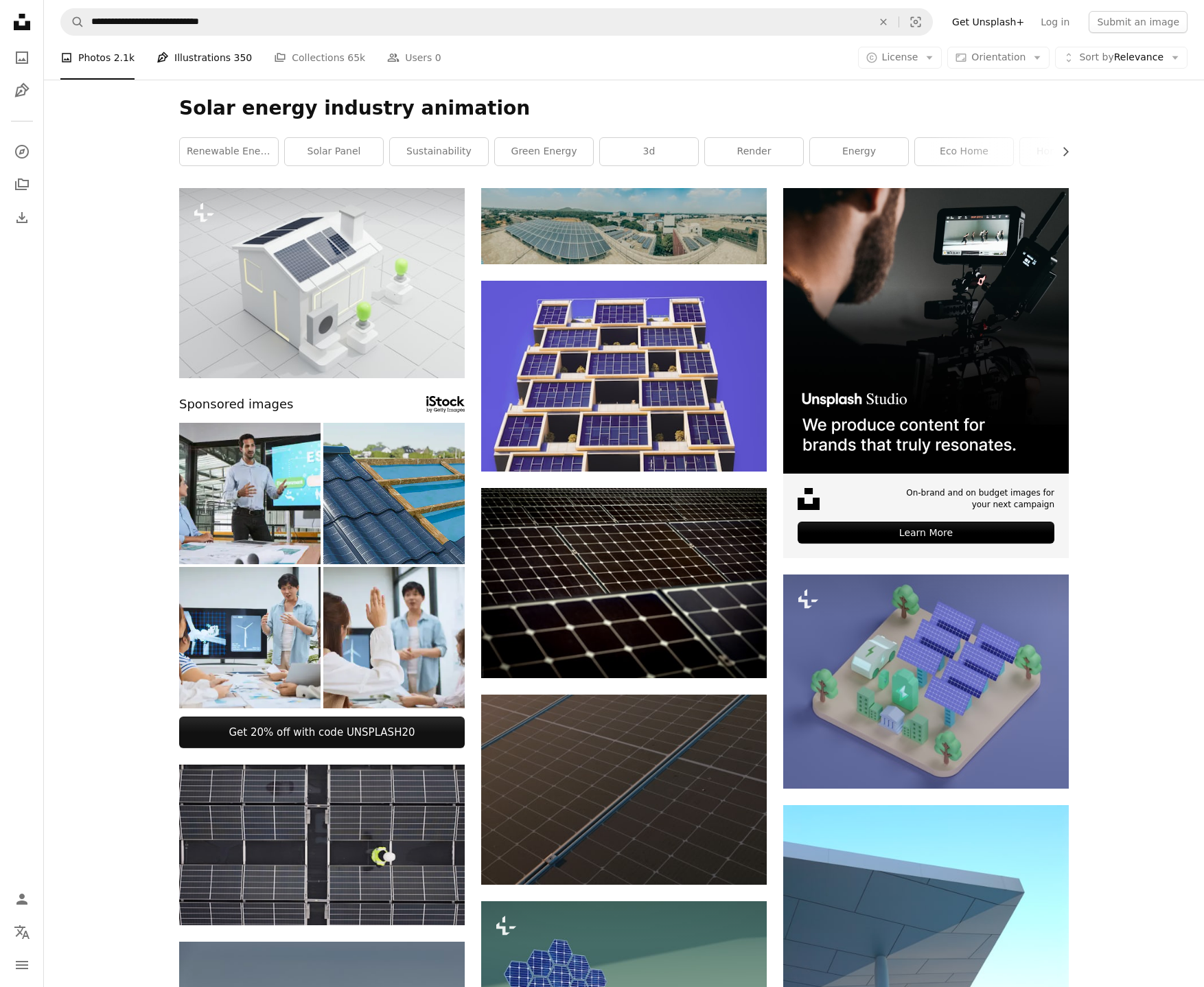
click at [207, 59] on link "Pen Tool Illustrations 350" at bounding box center [204, 57] width 95 height 44
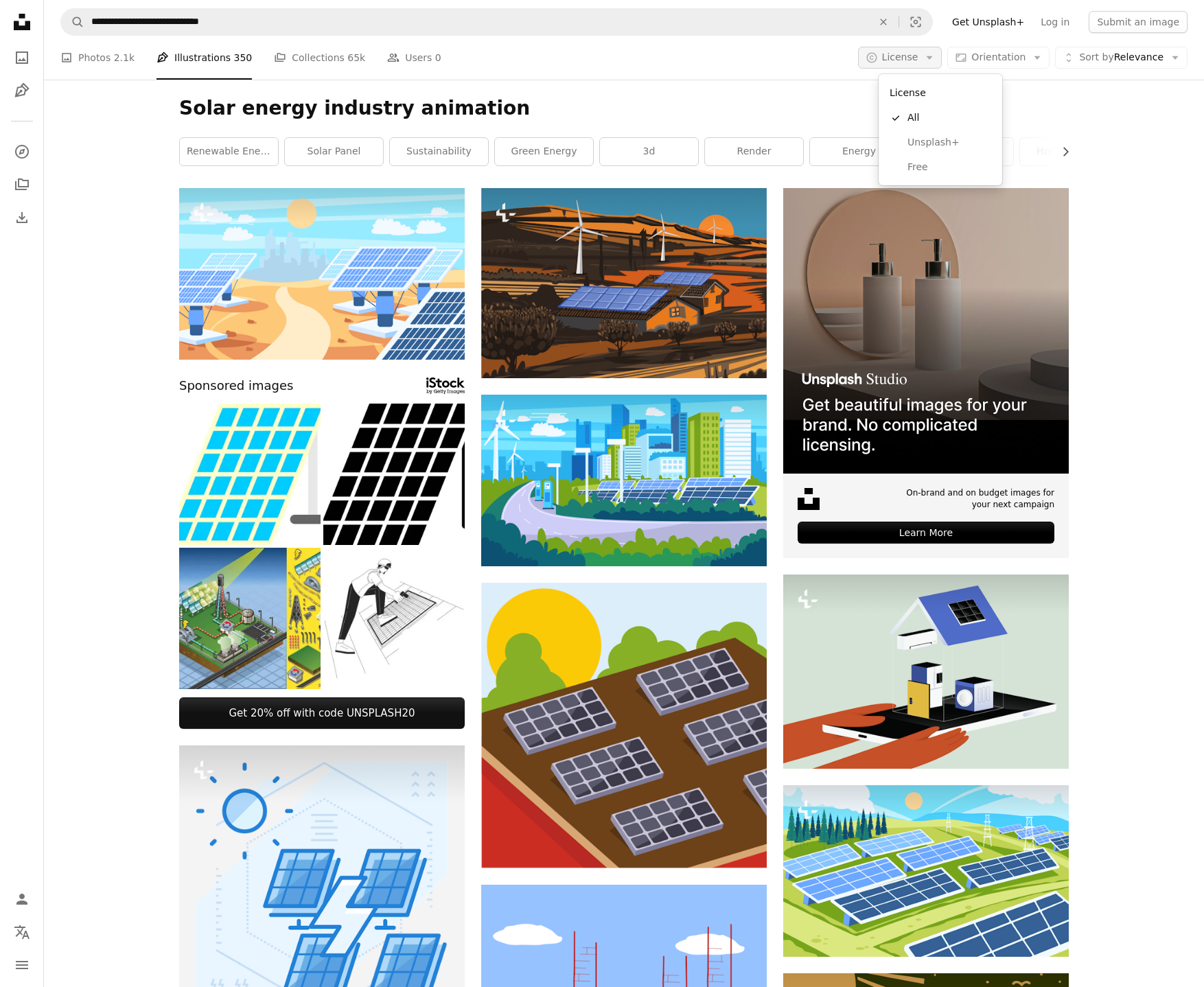
click at [936, 61] on icon "Arrow down" at bounding box center [929, 58] width 12 height 12
click at [940, 165] on span "Free" at bounding box center [949, 168] width 84 height 14
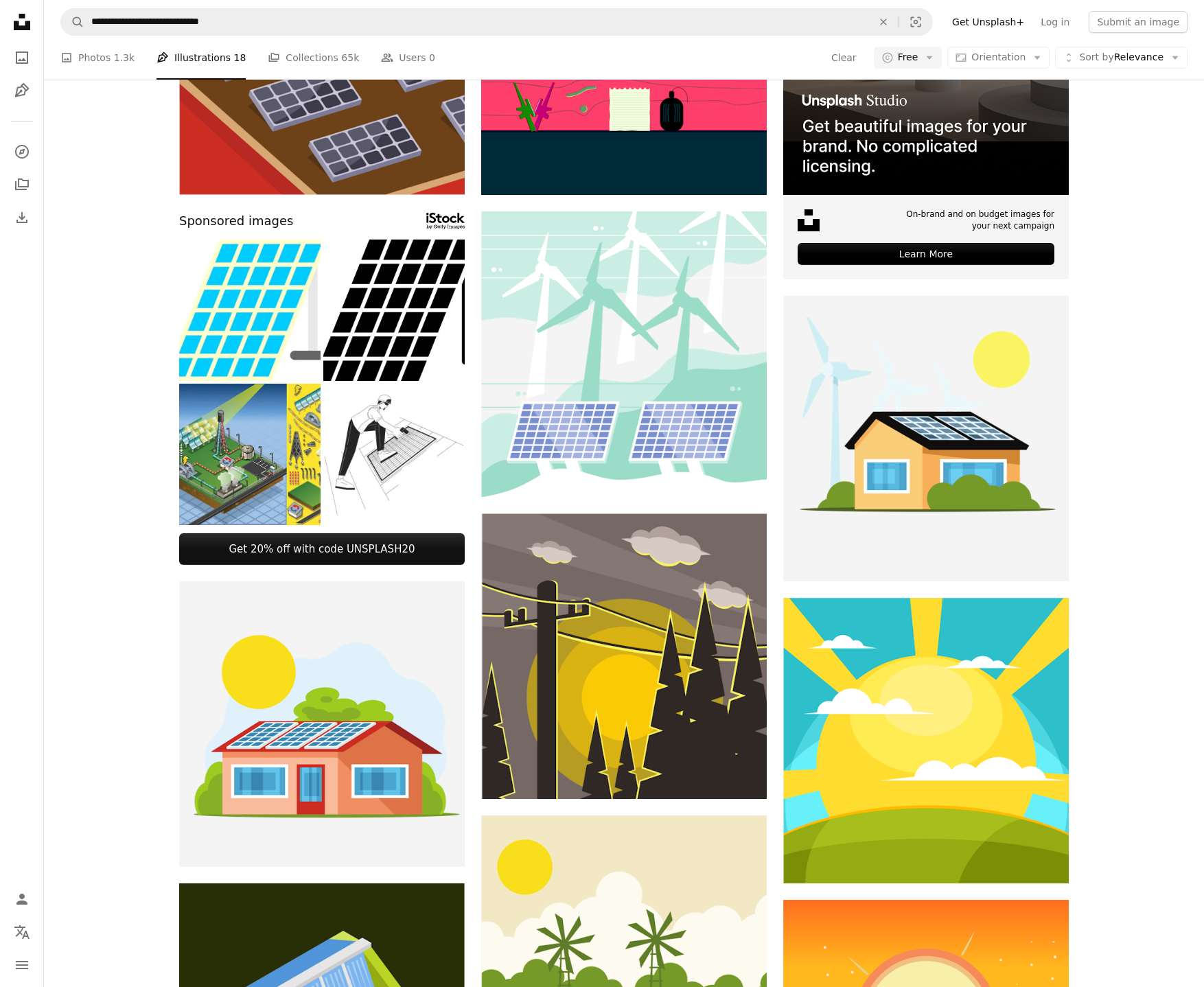
scroll to position [350, 0]
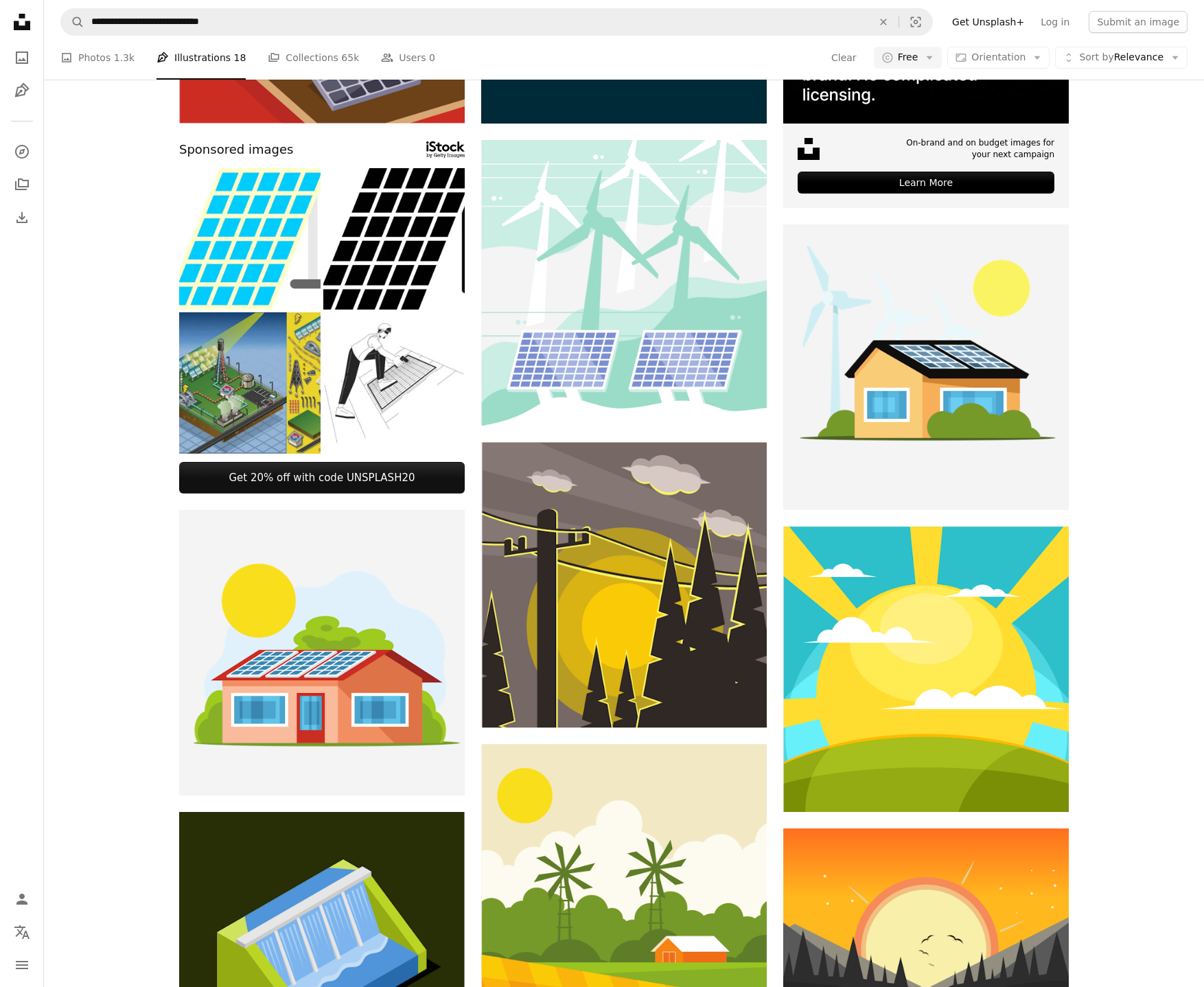
click at [212, 390] on img at bounding box center [250, 383] width 142 height 142
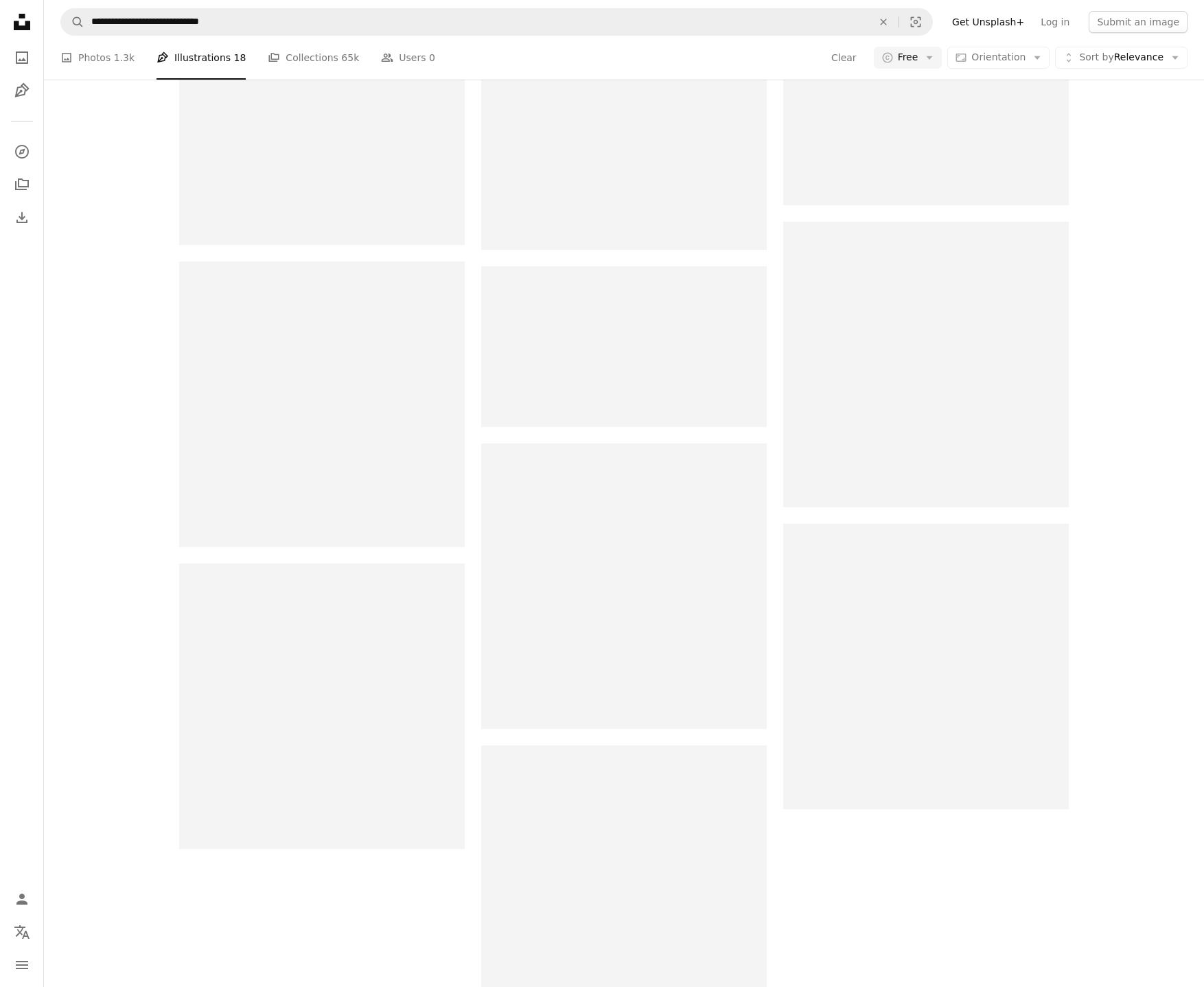
scroll to position [1854, 0]
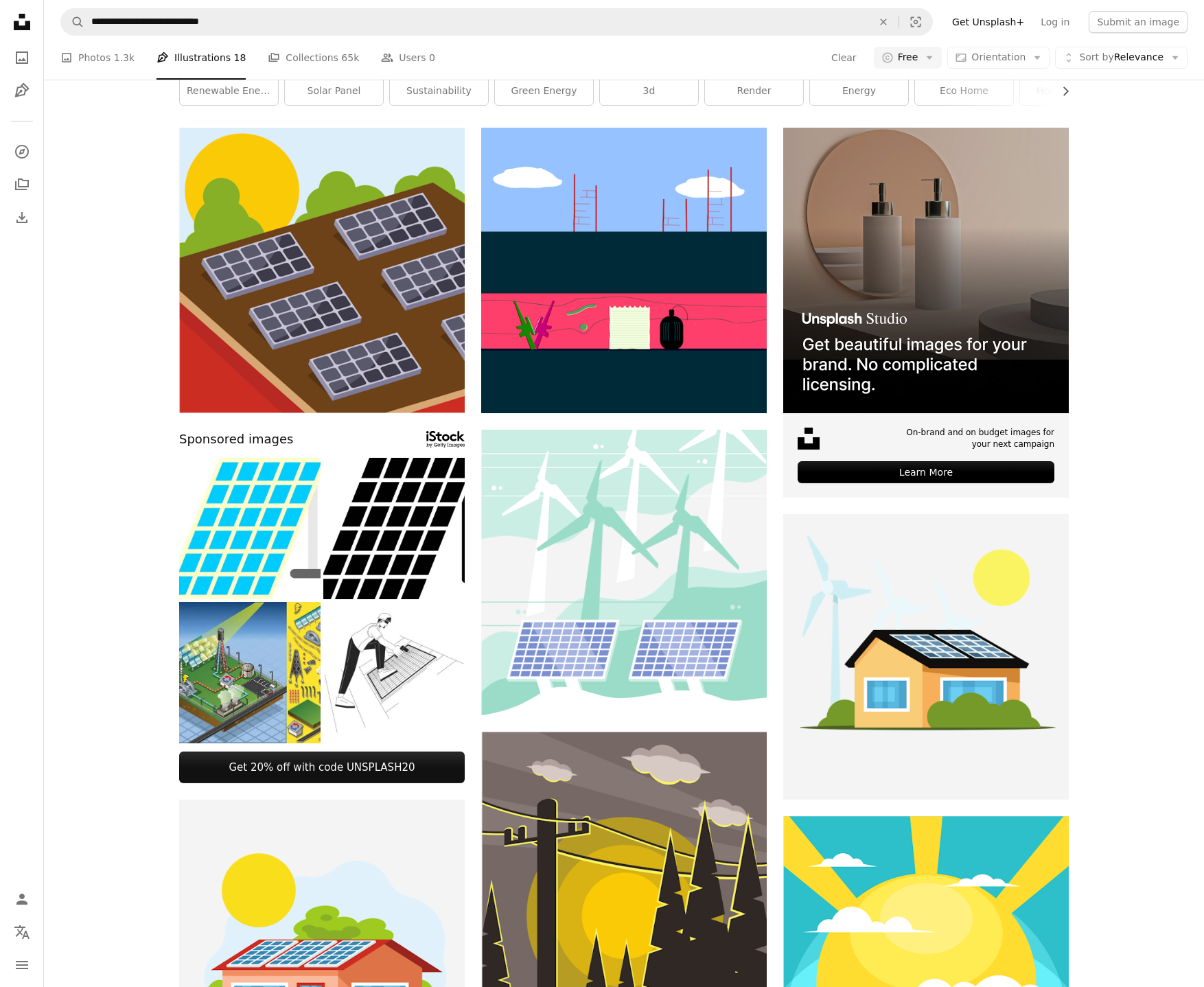
scroll to position [0, 0]
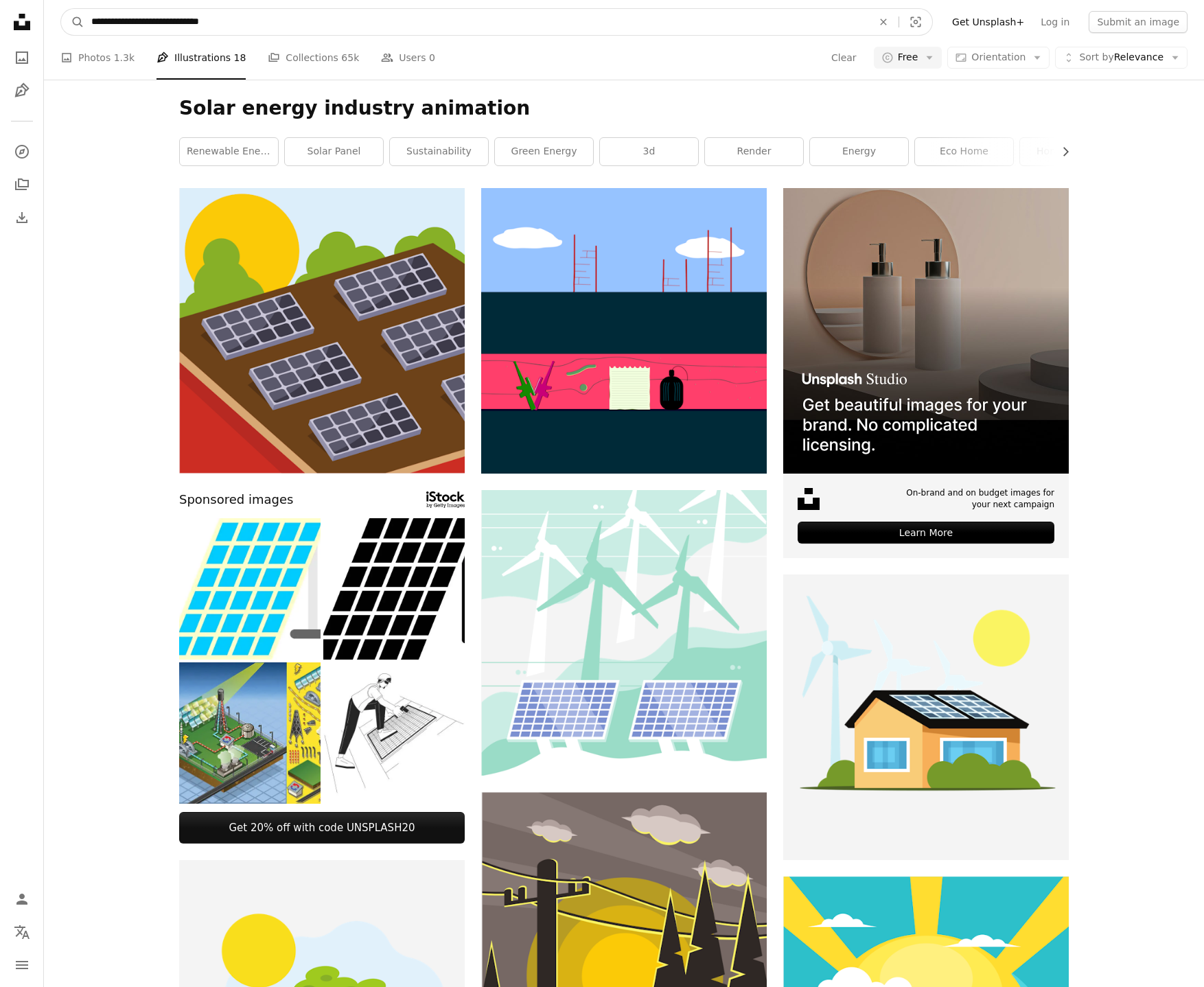
click at [160, 18] on input "**********" at bounding box center [477, 22] width 784 height 26
click at [162, 24] on input "**********" at bounding box center [477, 22] width 784 height 26
type input "**********"
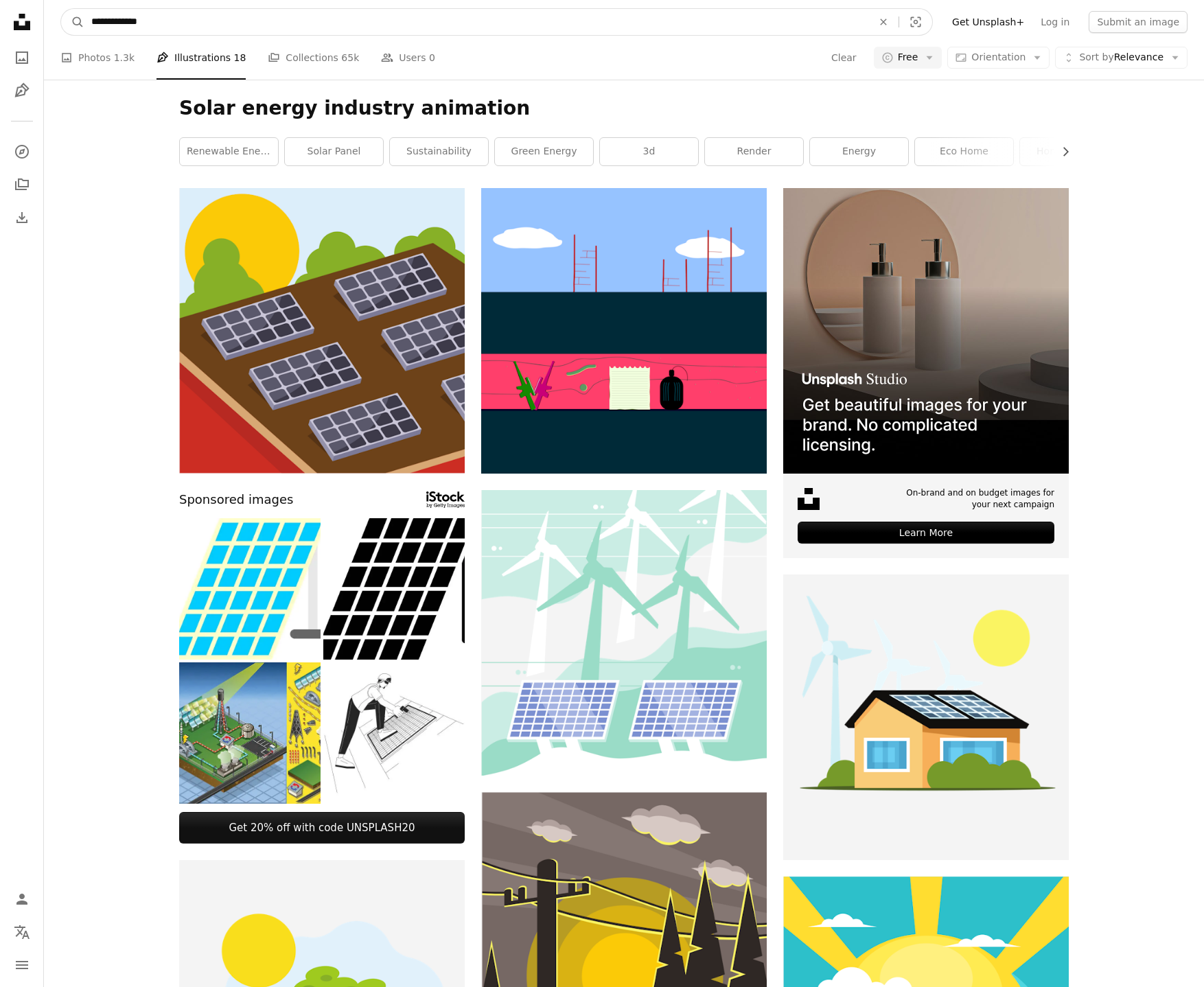
click button "A magnifying glass" at bounding box center [72, 22] width 23 height 26
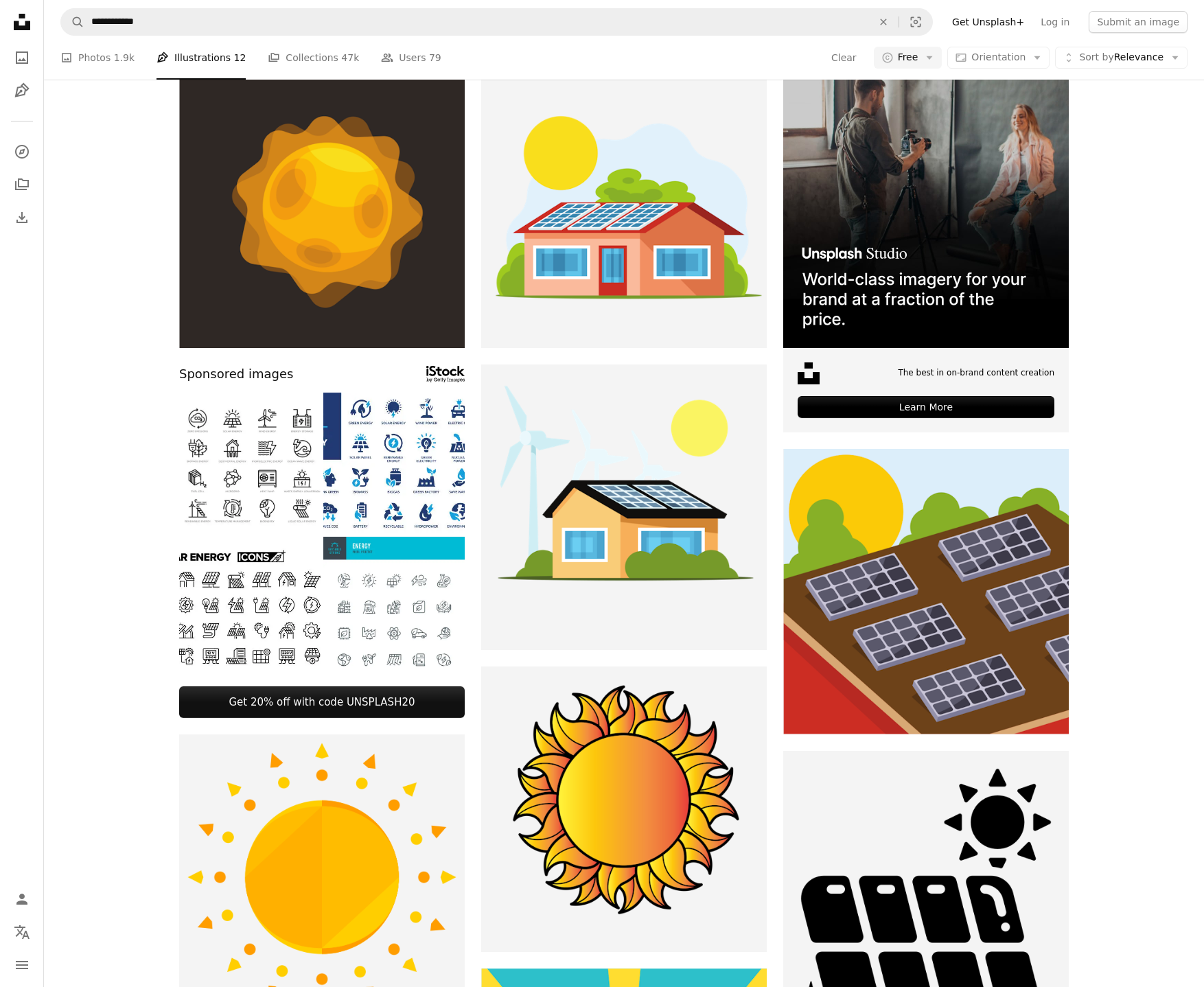
scroll to position [99, 0]
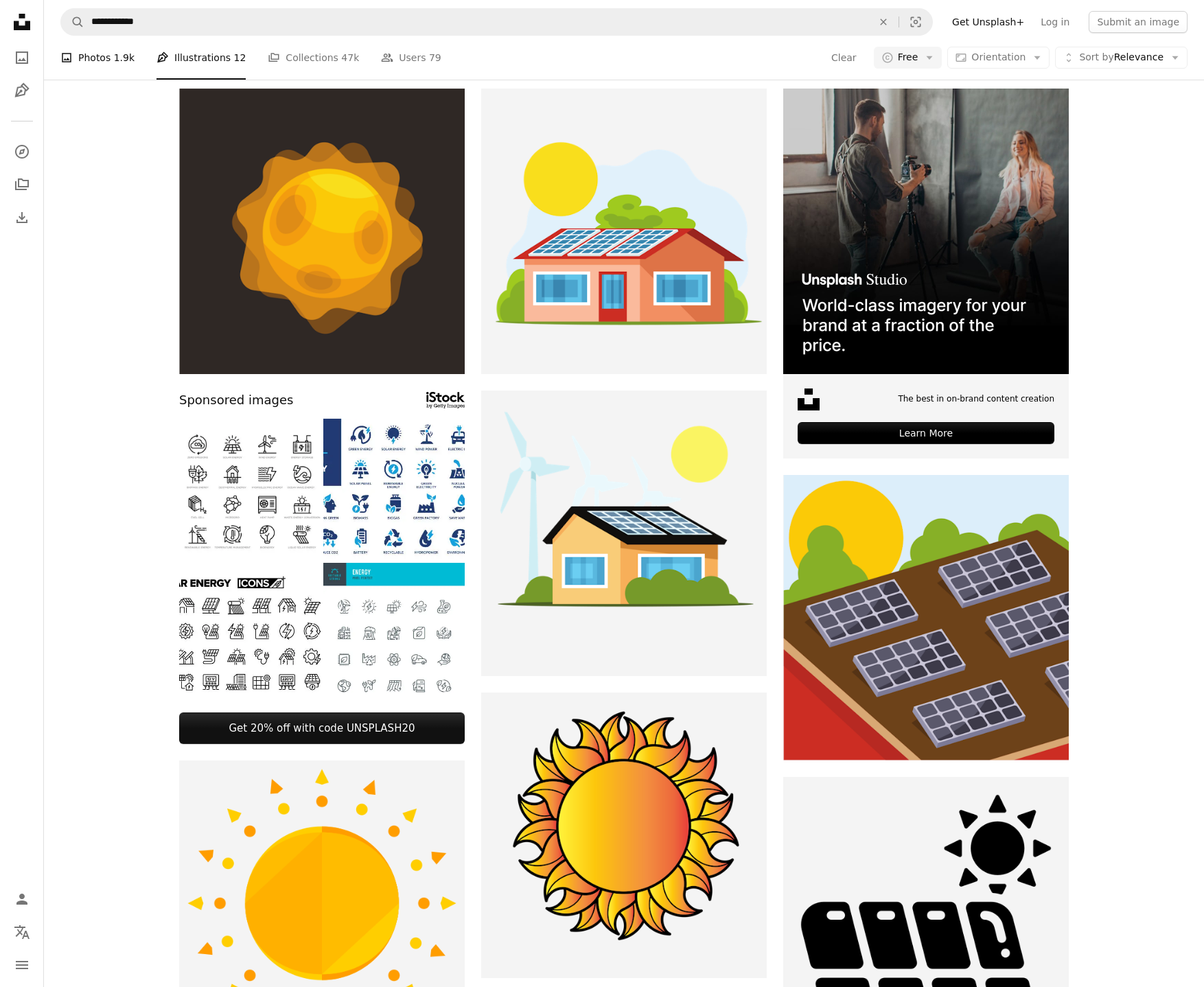
click at [90, 57] on link "A photo Photos 1.9k" at bounding box center [97, 57] width 74 height 44
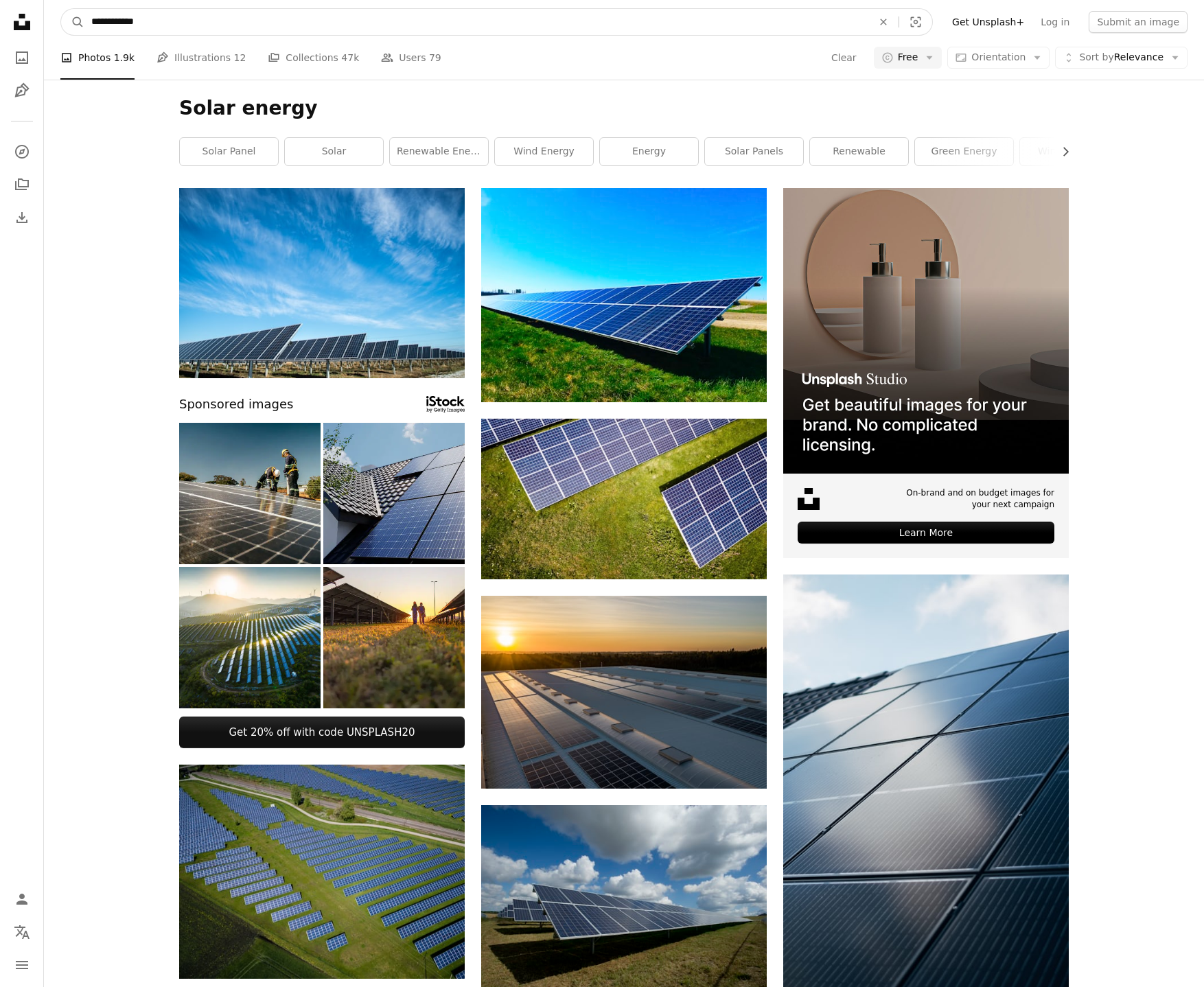
click at [99, 21] on input "**********" at bounding box center [477, 22] width 784 height 26
type input "**********"
click button "A magnifying glass" at bounding box center [72, 22] width 23 height 26
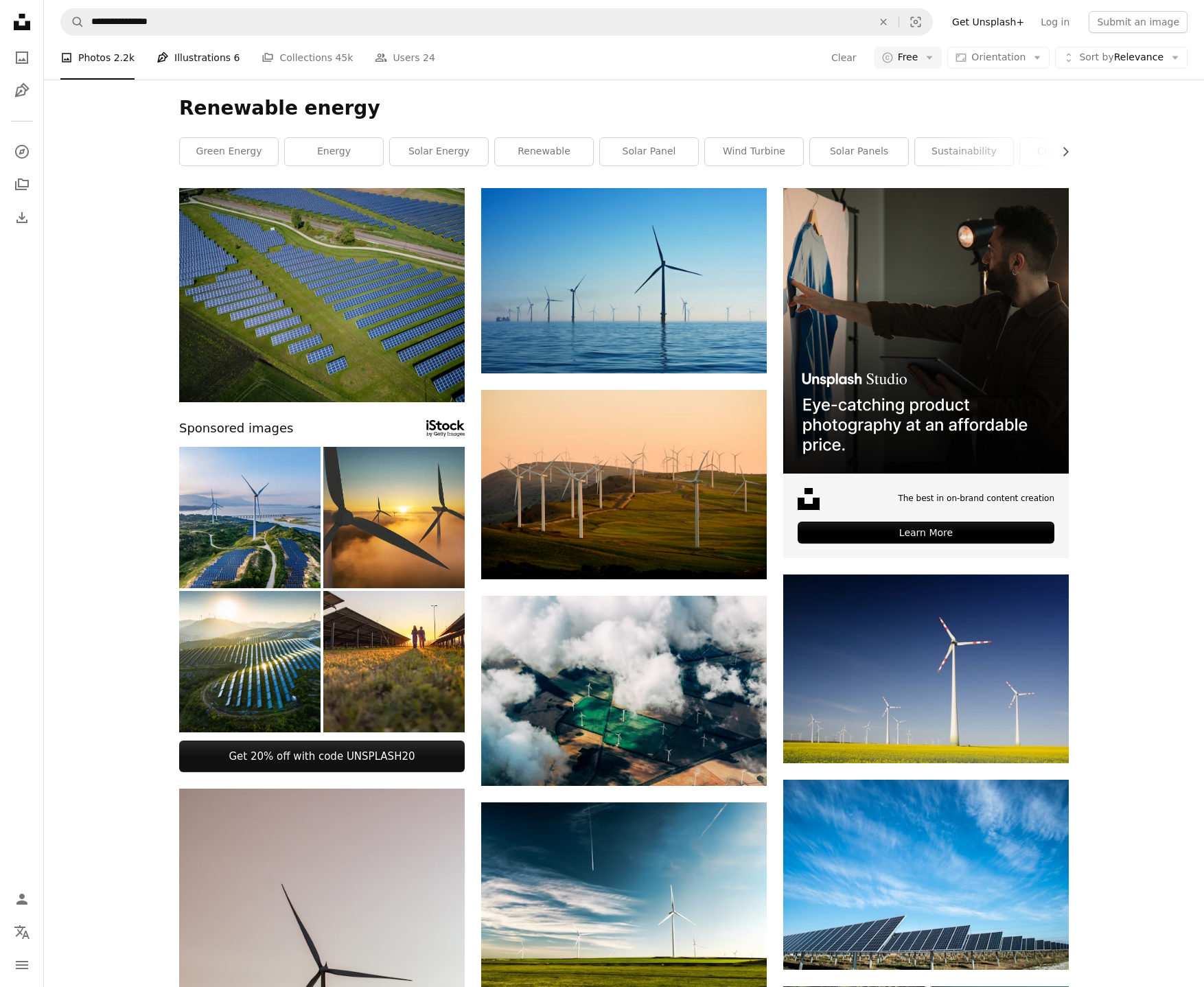
click at [212, 57] on link "Pen Tool Illustrations 6" at bounding box center [198, 57] width 83 height 44
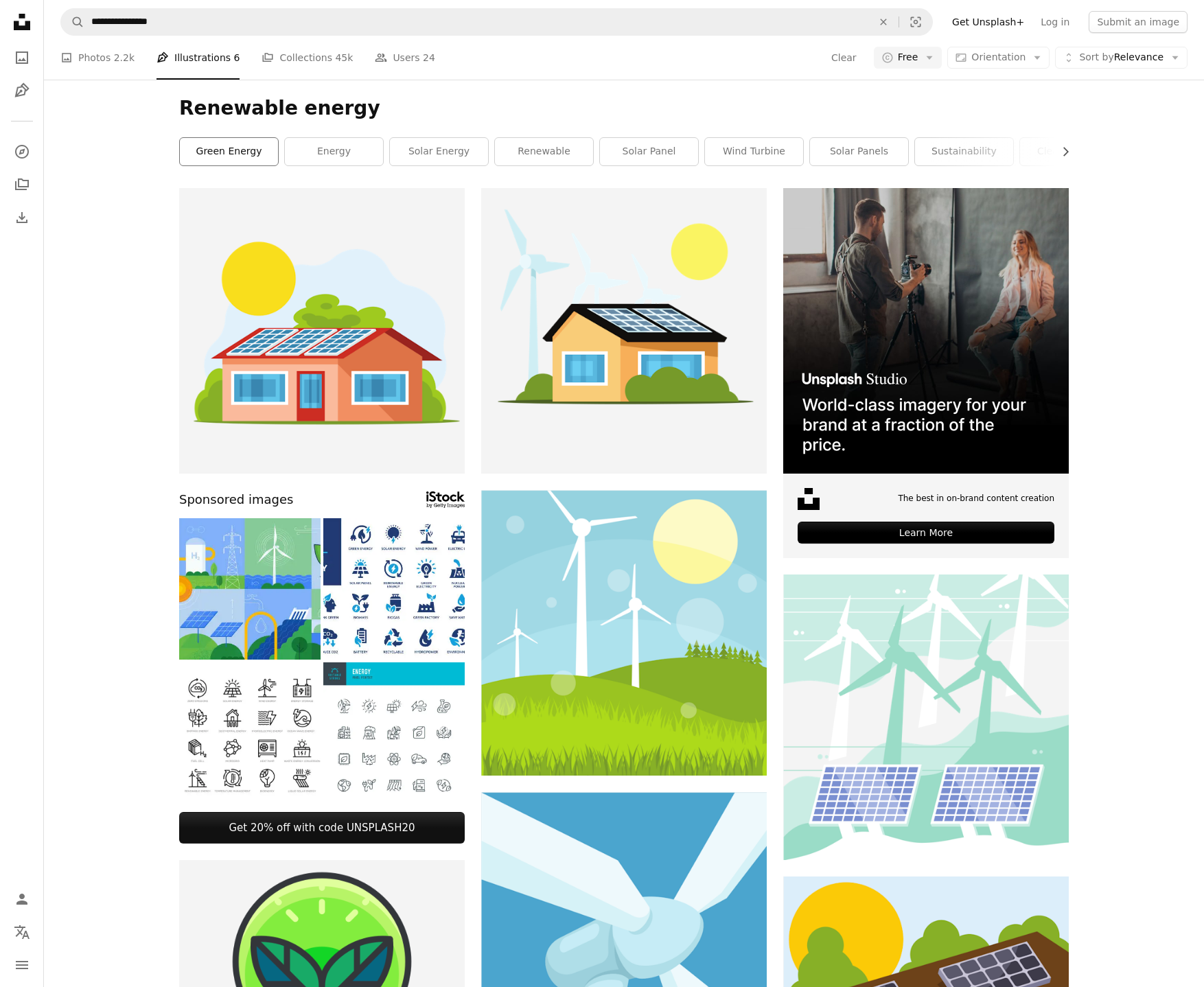
click at [232, 152] on link "green energy" at bounding box center [229, 152] width 99 height 28
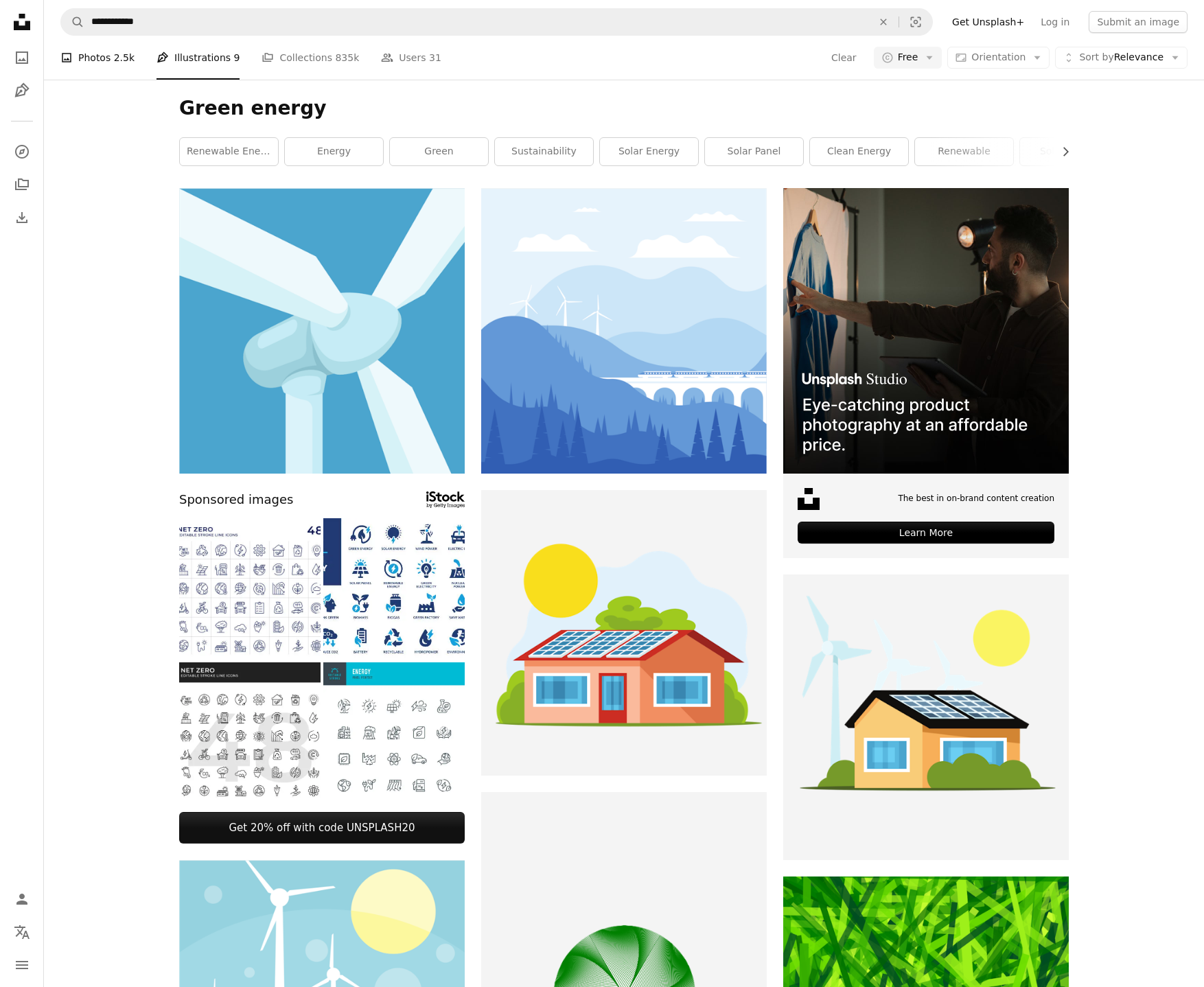
click at [111, 66] on link "A photo Photos 2.5k" at bounding box center [97, 57] width 74 height 44
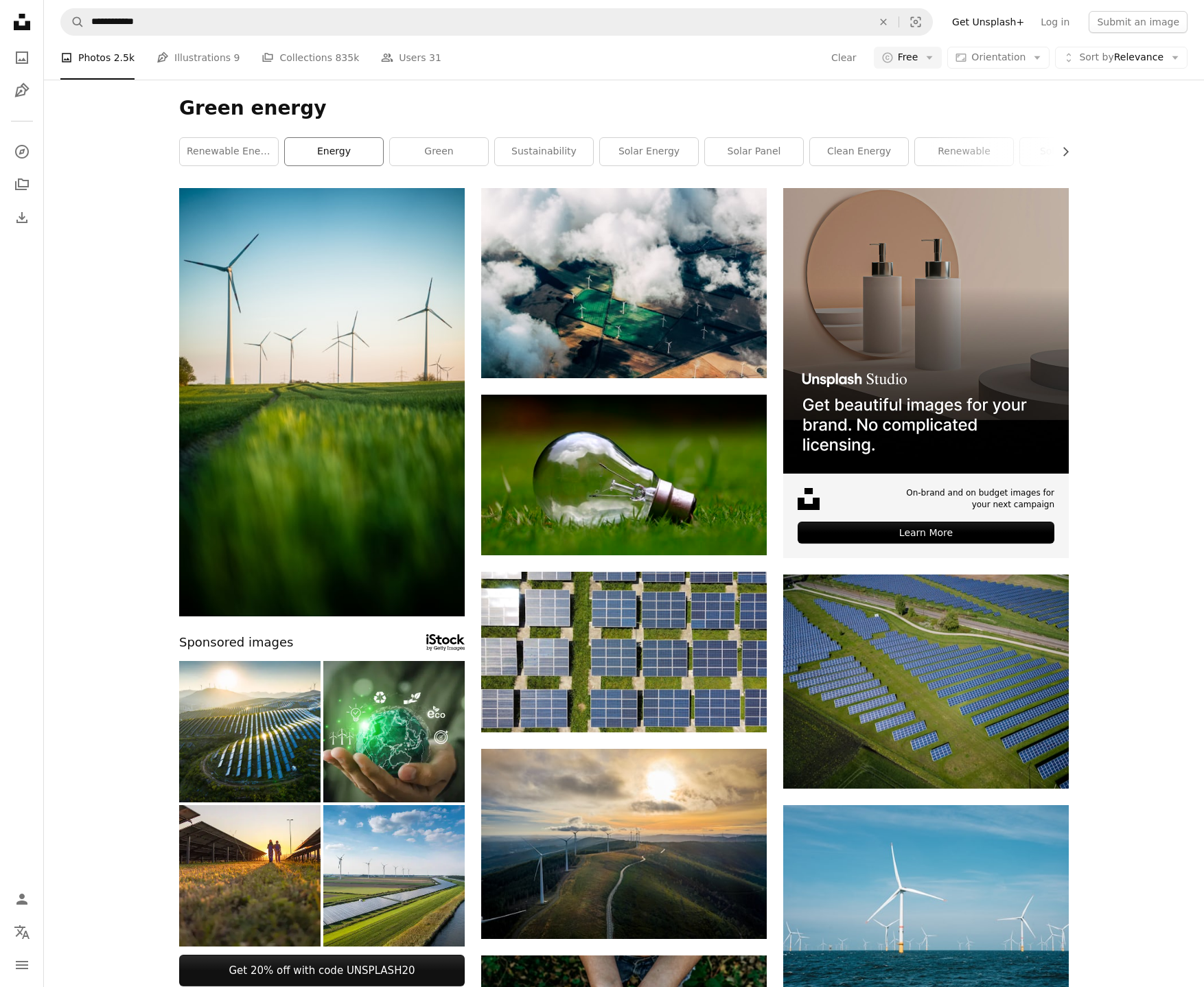
click at [329, 155] on link "energy" at bounding box center [334, 152] width 99 height 28
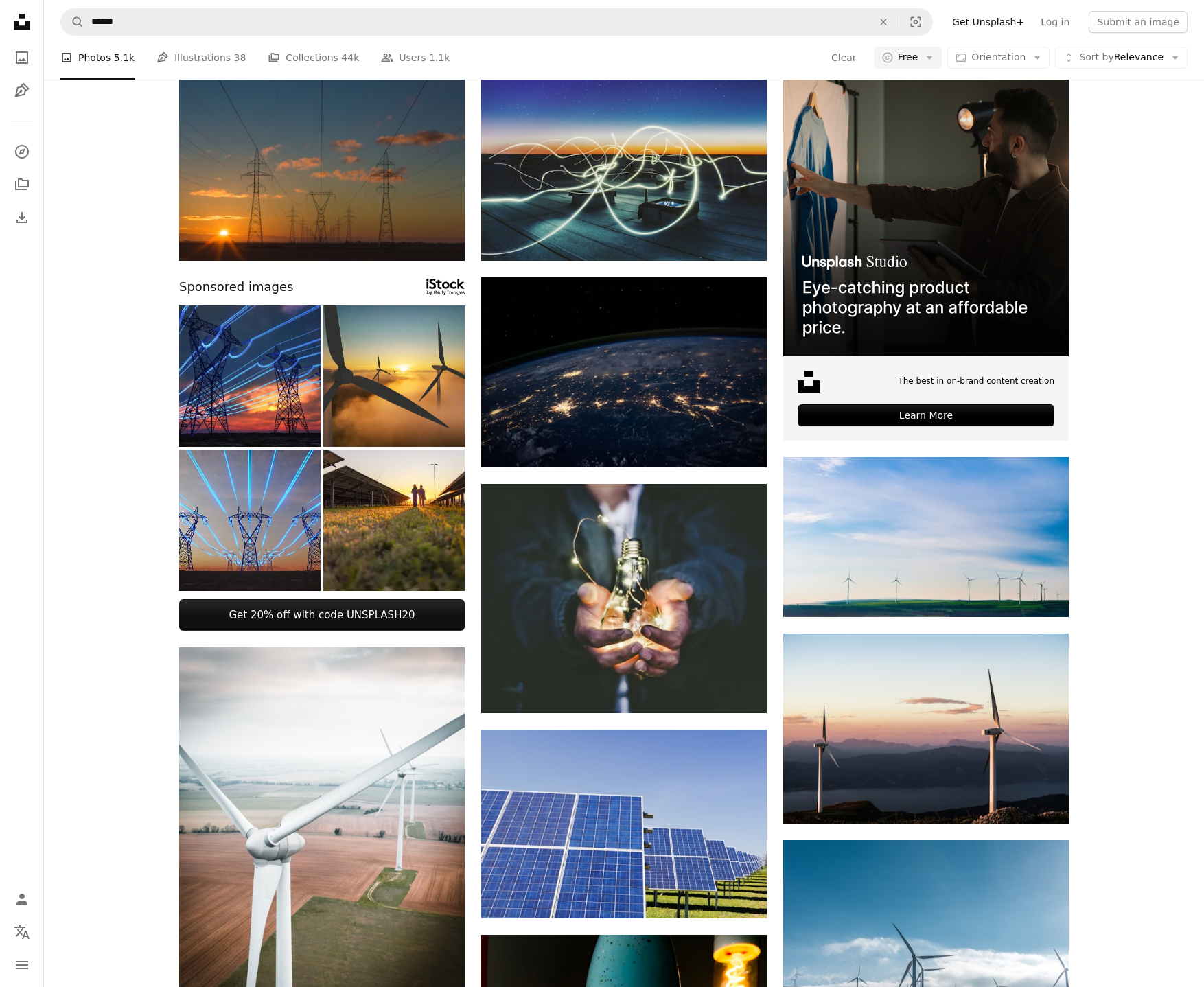
scroll to position [140, 0]
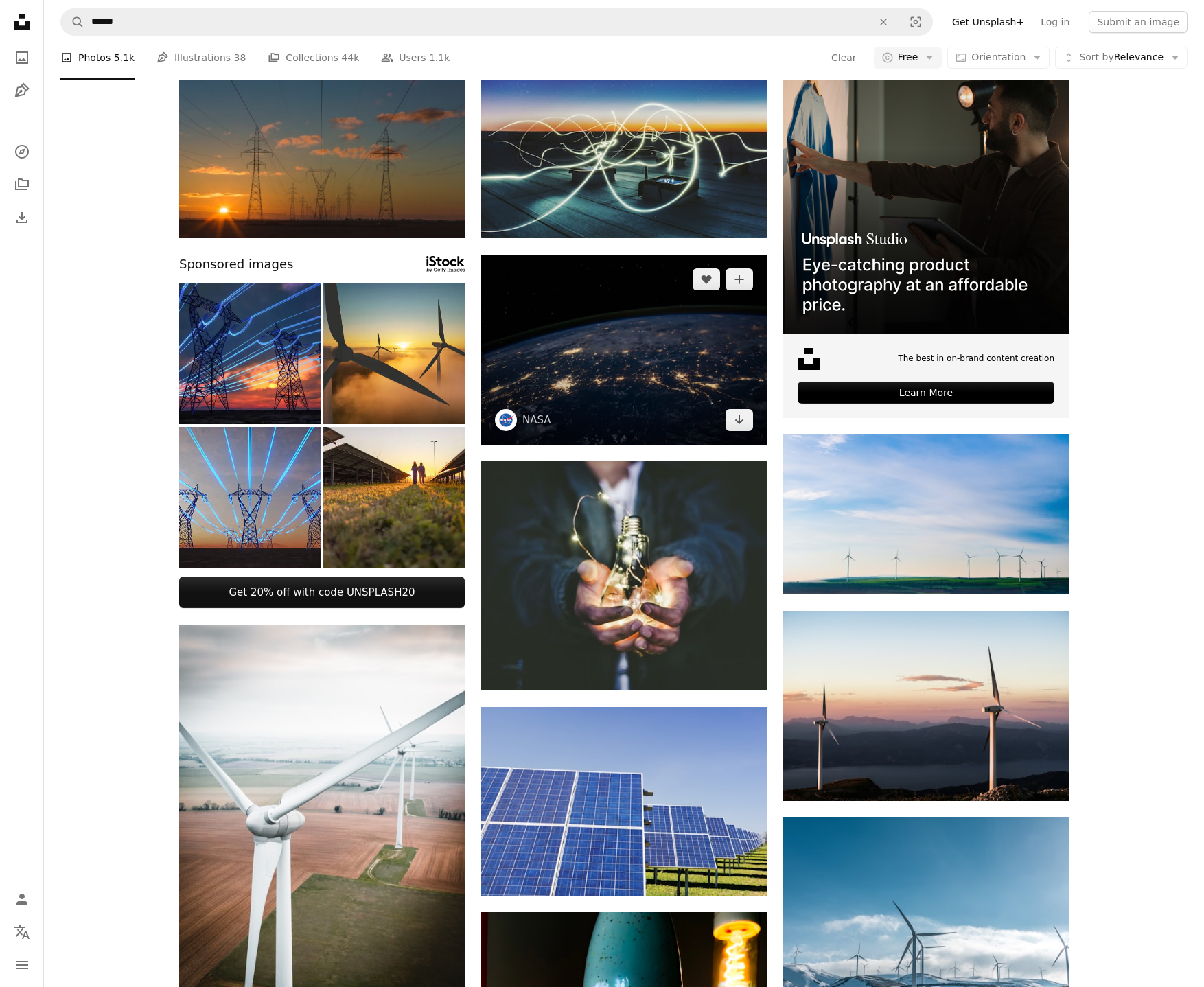
click at [650, 372] on img at bounding box center [624, 350] width 286 height 190
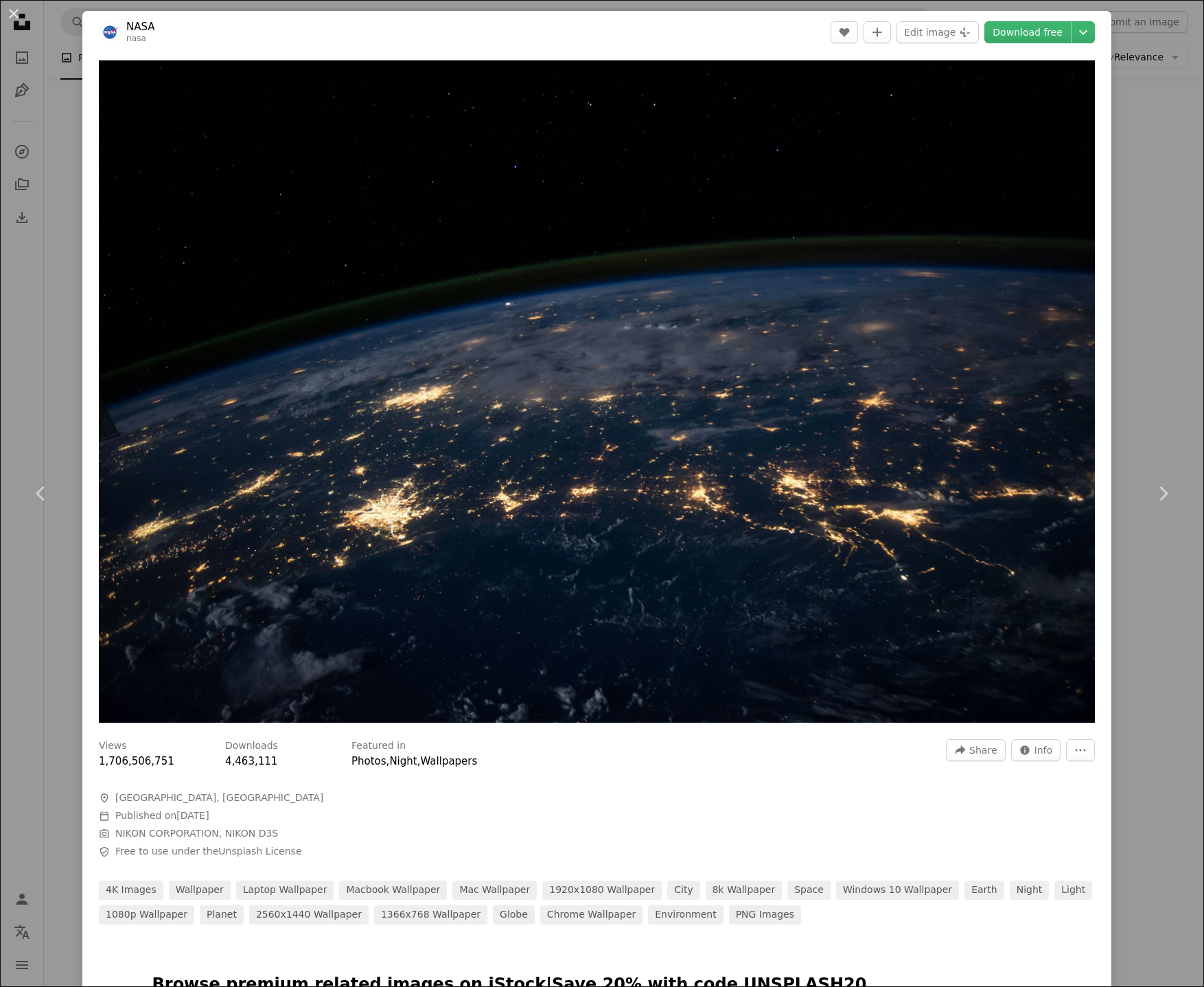
click at [1154, 376] on div "An X shape Chevron left Chevron right NASA nasa A heart A plus sign Edit image …" at bounding box center [602, 494] width 1204 height 987
